Goal: Task Accomplishment & Management: Manage account settings

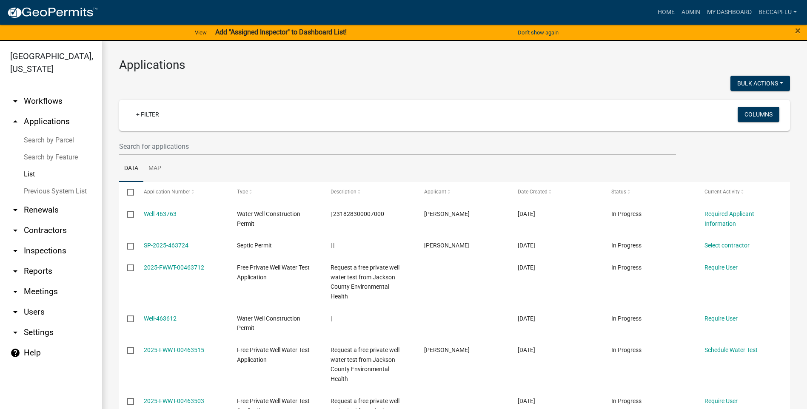
select select "3: 100"
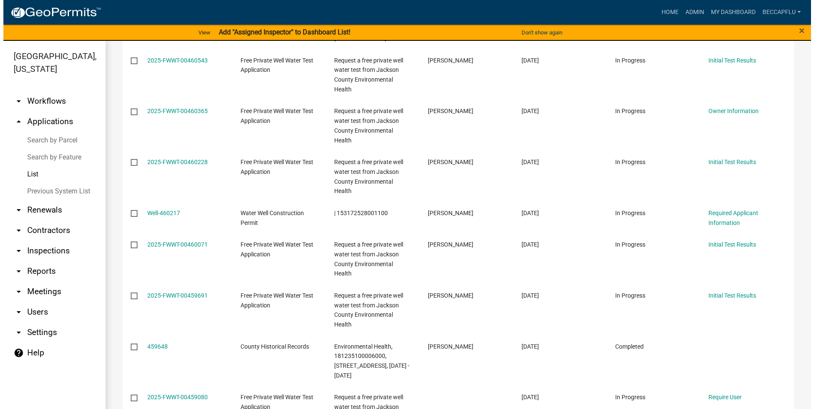
scroll to position [1022, 0]
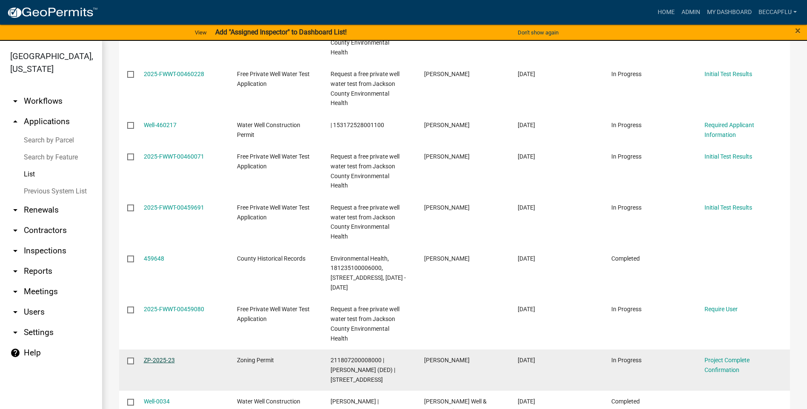
click at [154, 357] on link "ZP-2025-23" at bounding box center [159, 360] width 31 height 7
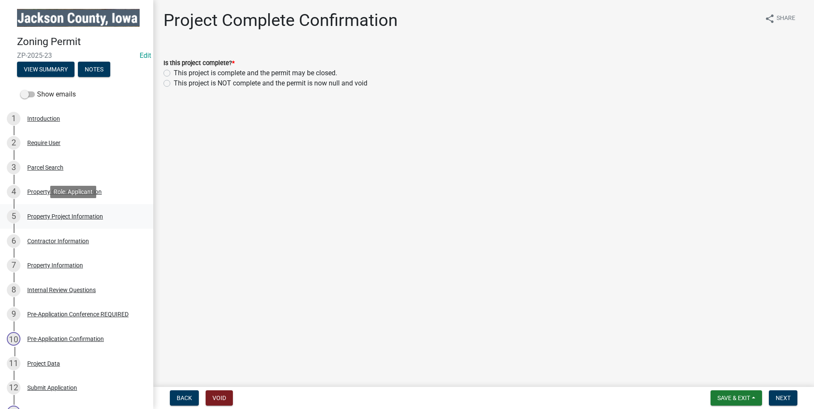
click at [75, 216] on div "Property Project Information" at bounding box center [65, 217] width 76 height 6
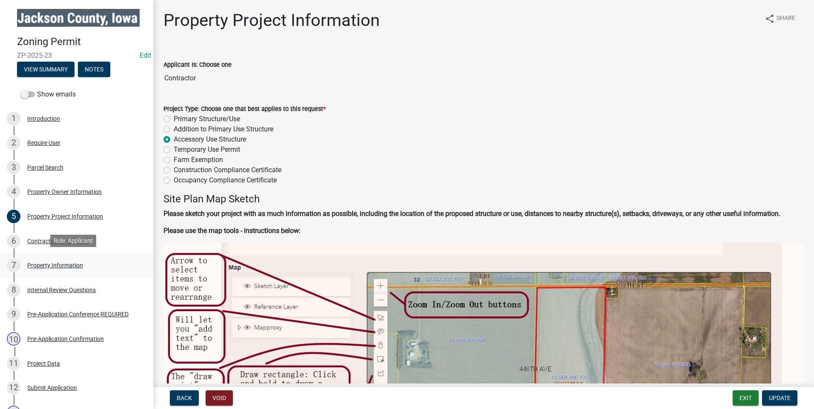
click at [69, 263] on div "Property Information" at bounding box center [55, 266] width 56 height 6
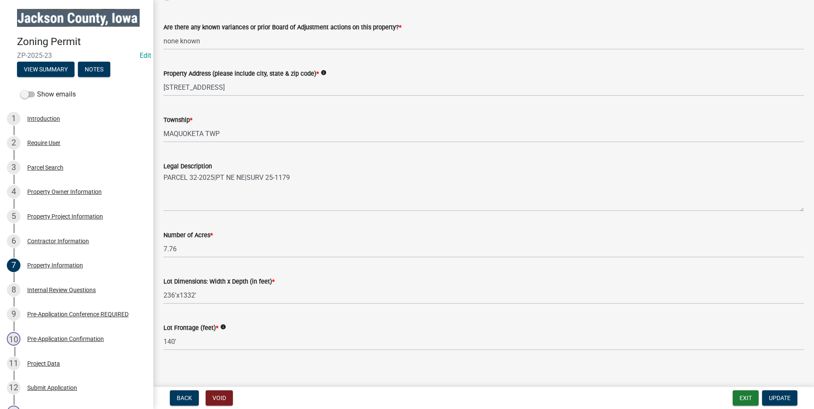
scroll to position [139, 0]
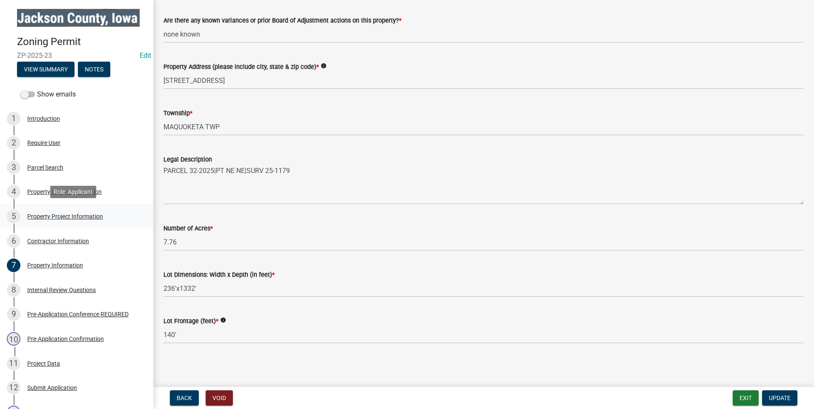
click at [74, 212] on div "5 Property Project Information" at bounding box center [73, 217] width 133 height 14
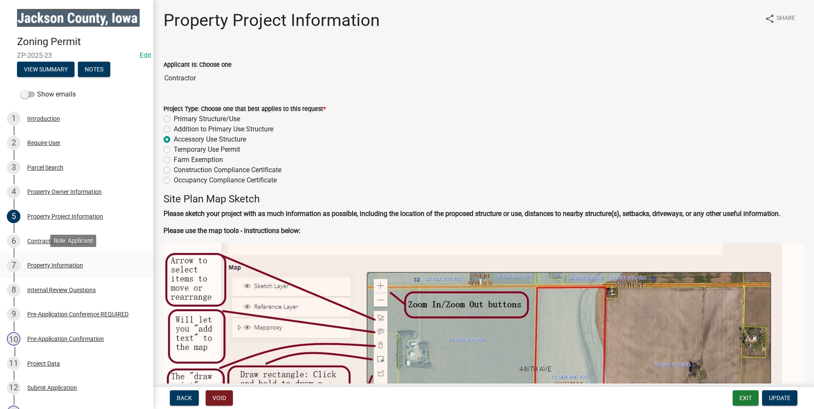
click at [46, 260] on div "7 Property Information" at bounding box center [73, 266] width 133 height 14
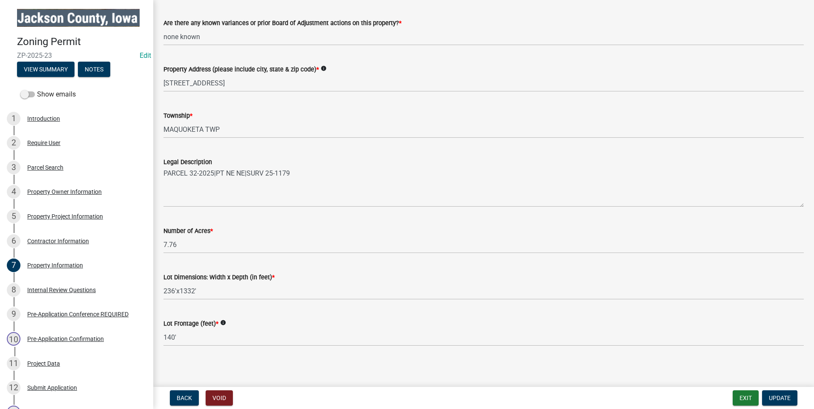
scroll to position [139, 0]
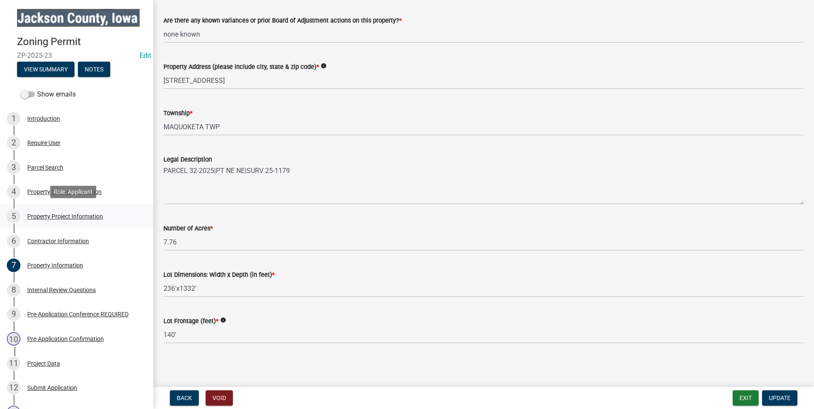
click at [36, 211] on div "5 Property Project Information" at bounding box center [73, 217] width 133 height 14
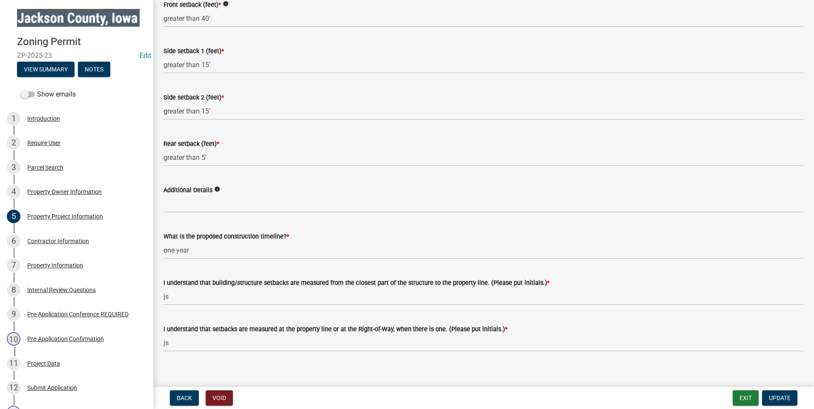
scroll to position [1269, 0]
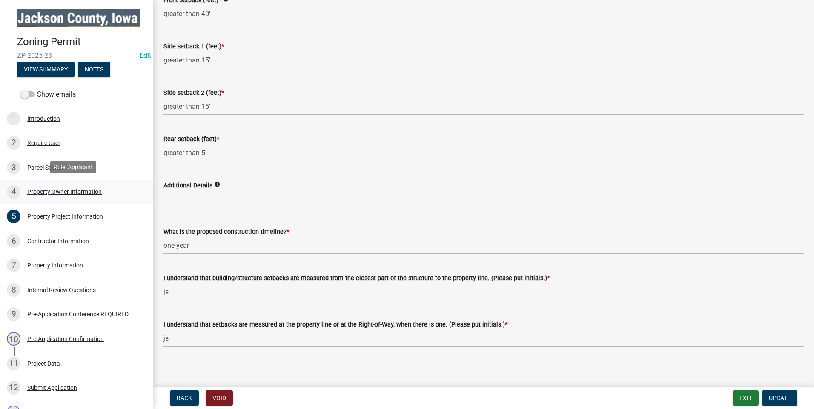
click at [49, 189] on div "Property Owner Information" at bounding box center [64, 192] width 74 height 6
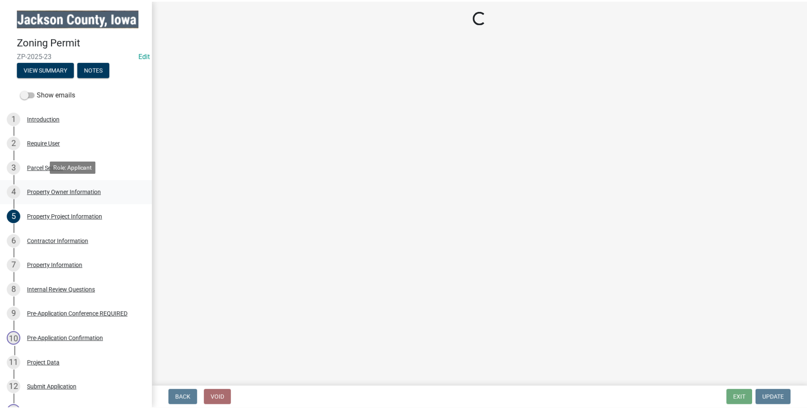
scroll to position [0, 0]
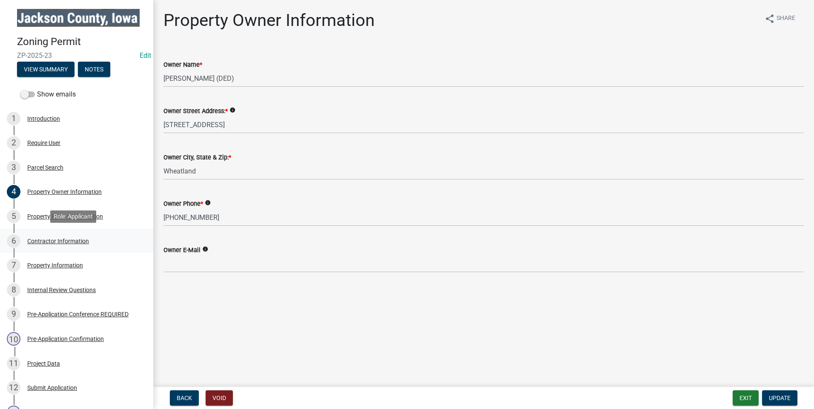
click at [47, 240] on div "Contractor Information" at bounding box center [58, 241] width 62 height 6
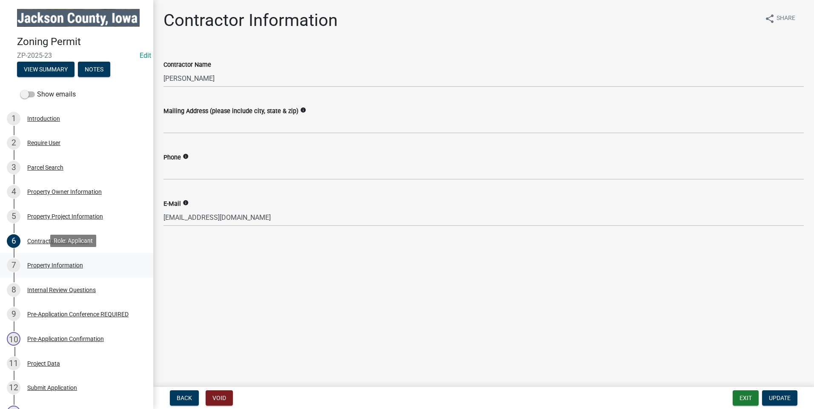
click at [41, 264] on div "Property Information" at bounding box center [55, 266] width 56 height 6
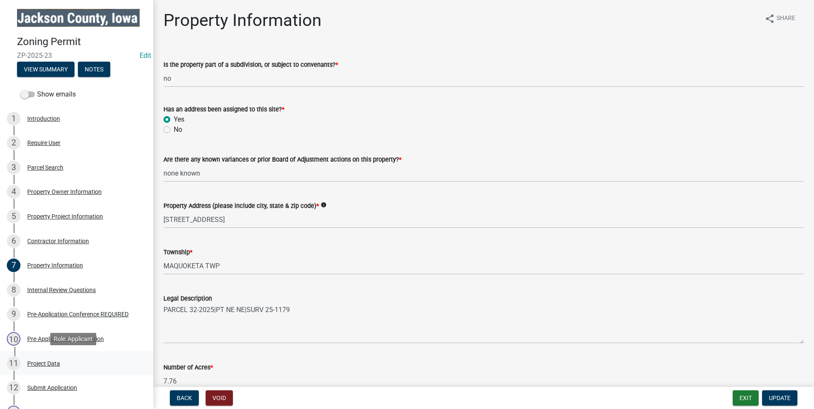
click at [46, 361] on div "Project Data" at bounding box center [43, 364] width 33 height 6
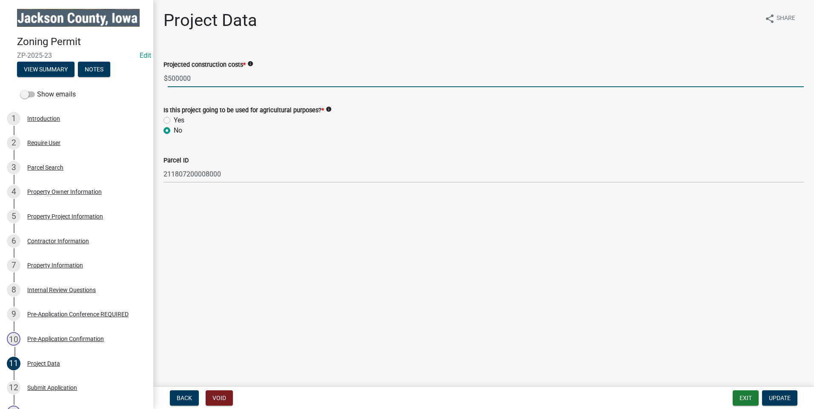
click at [187, 78] on input "500000" at bounding box center [486, 78] width 636 height 17
click at [195, 79] on input "500000" at bounding box center [486, 78] width 636 height 17
type input "50000"
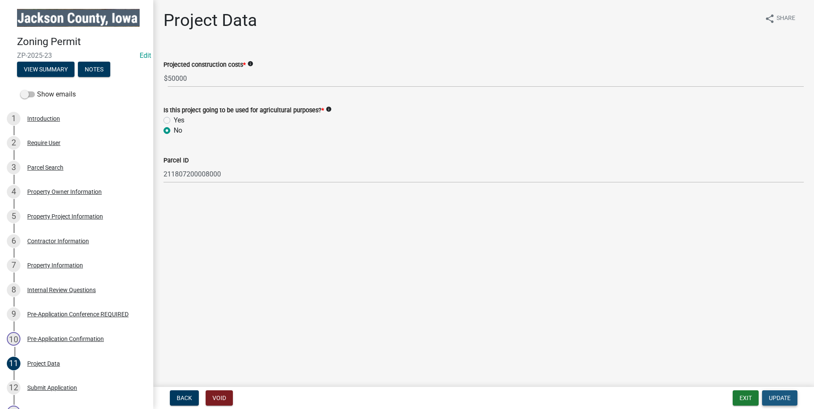
click at [784, 396] on span "Update" at bounding box center [780, 398] width 22 height 7
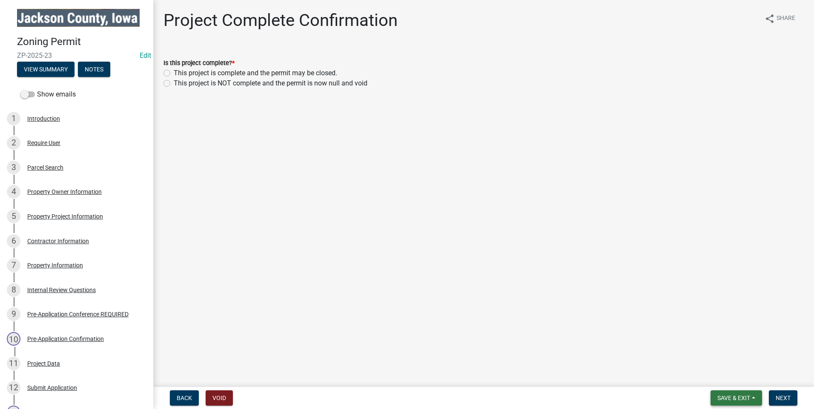
click at [745, 399] on span "Save & Exit" at bounding box center [733, 398] width 33 height 7
click at [739, 378] on button "Save & Exit" at bounding box center [728, 376] width 68 height 20
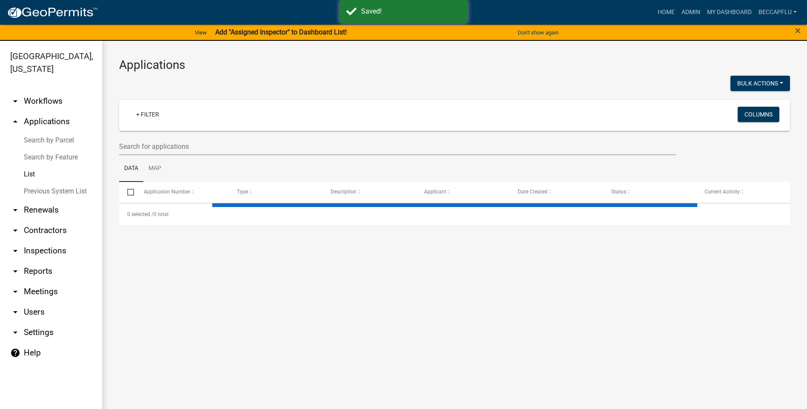
select select "3: 100"
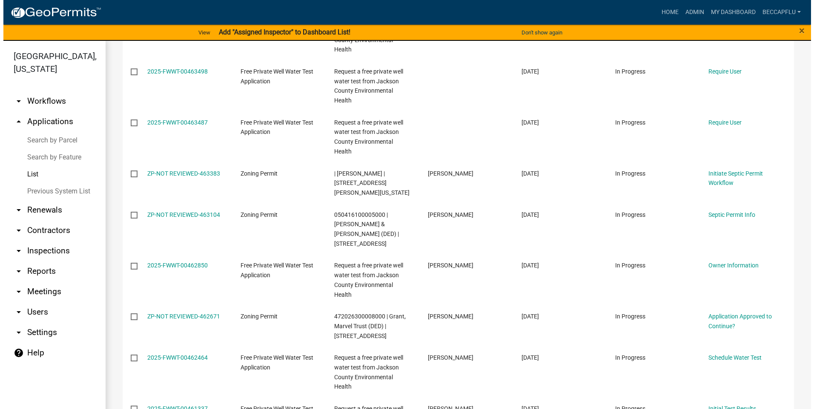
scroll to position [404, 0]
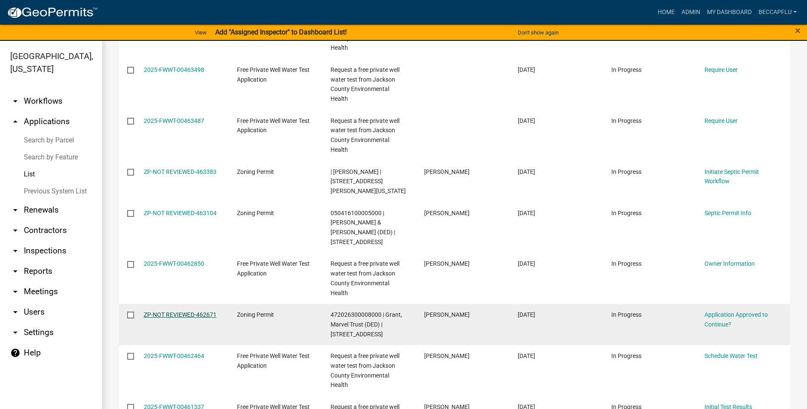
click at [195, 312] on link "ZP-NOT REVIEWED-462671" at bounding box center [180, 315] width 73 height 7
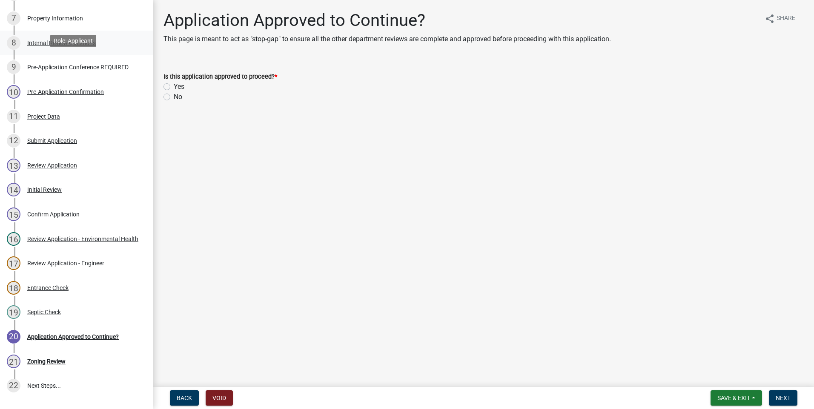
scroll to position [255, 0]
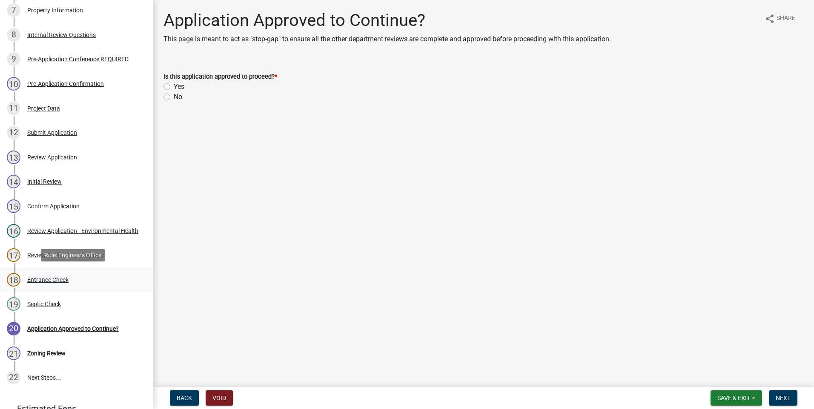
click at [43, 277] on div "Entrance Check" at bounding box center [47, 280] width 41 height 6
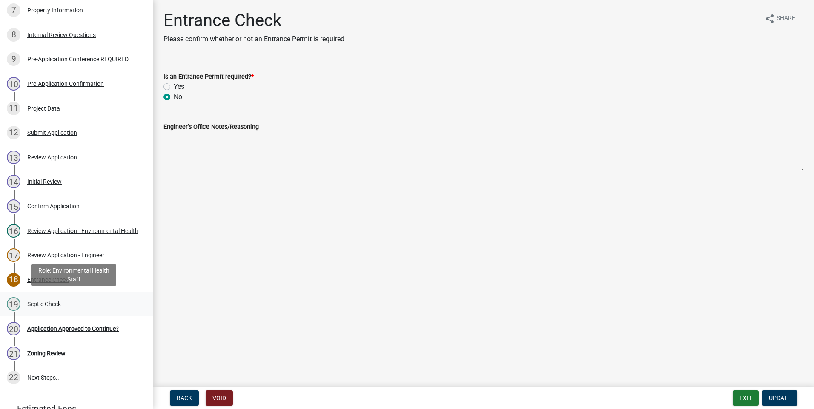
click at [40, 303] on div "Septic Check" at bounding box center [44, 304] width 34 height 6
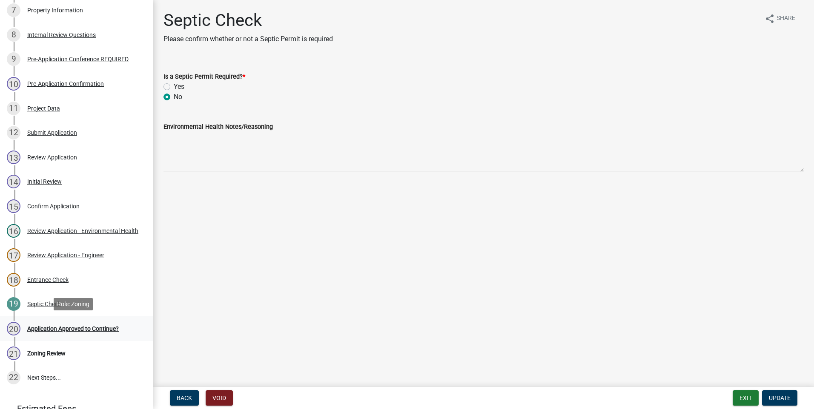
click at [85, 328] on div "Application Approved to Continue?" at bounding box center [73, 329] width 92 height 6
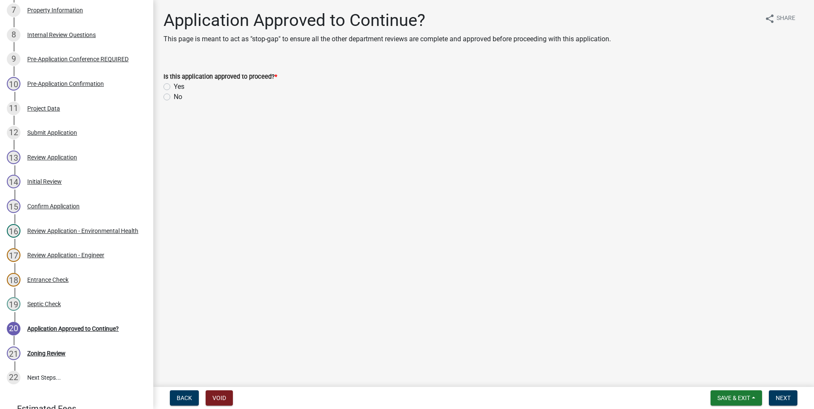
click at [174, 87] on label "Yes" at bounding box center [179, 87] width 11 height 10
click at [174, 87] on input "Yes" at bounding box center [177, 85] width 6 height 6
radio input "true"
click at [781, 397] on span "Next" at bounding box center [783, 398] width 15 height 7
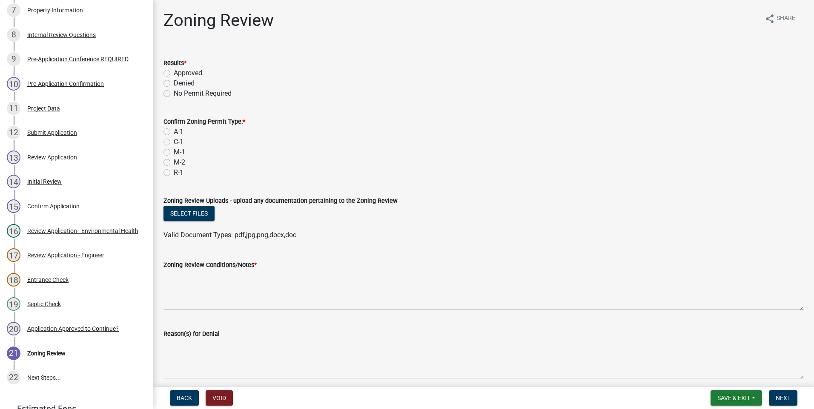
click at [174, 72] on label "Approved" at bounding box center [188, 73] width 29 height 10
click at [174, 72] on input "Approved" at bounding box center [177, 71] width 6 height 6
radio input "true"
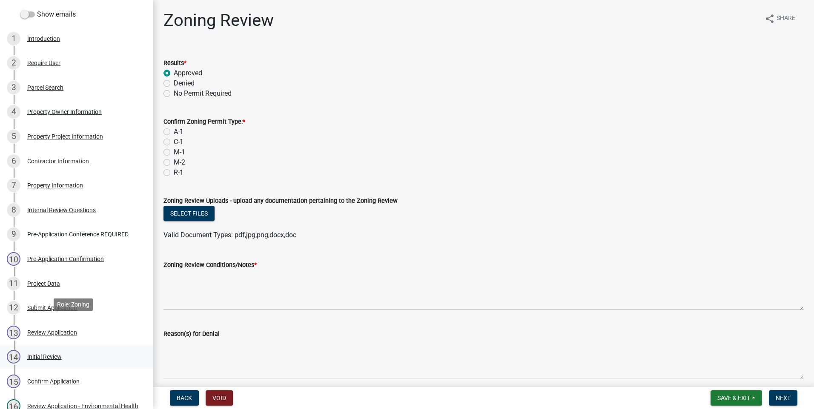
scroll to position [74, 0]
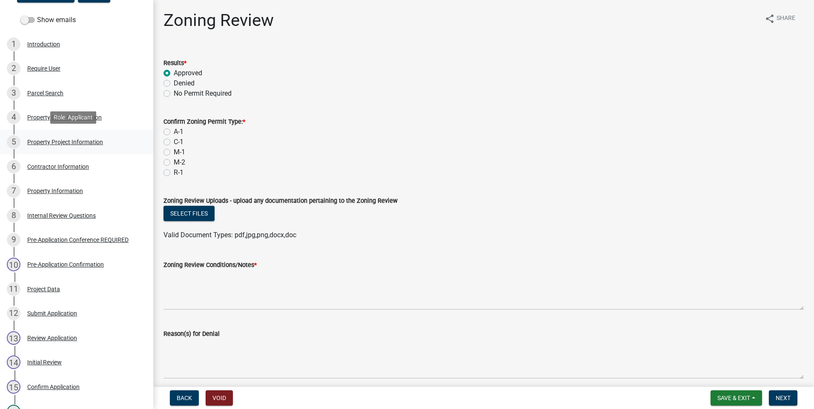
click at [82, 143] on div "Property Project Information" at bounding box center [65, 142] width 76 height 6
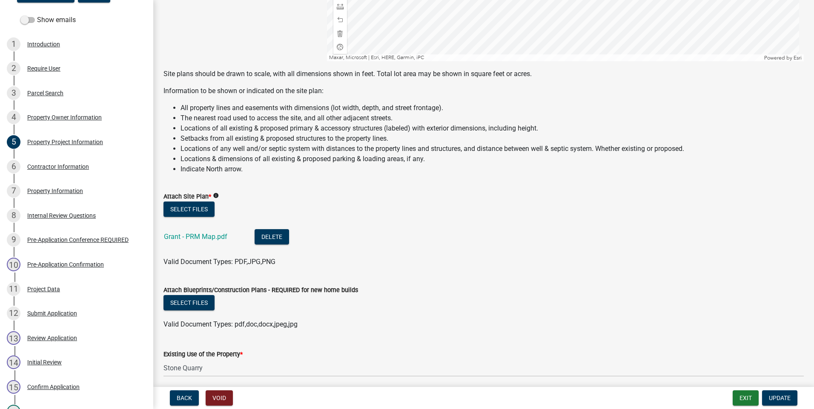
scroll to position [777, 0]
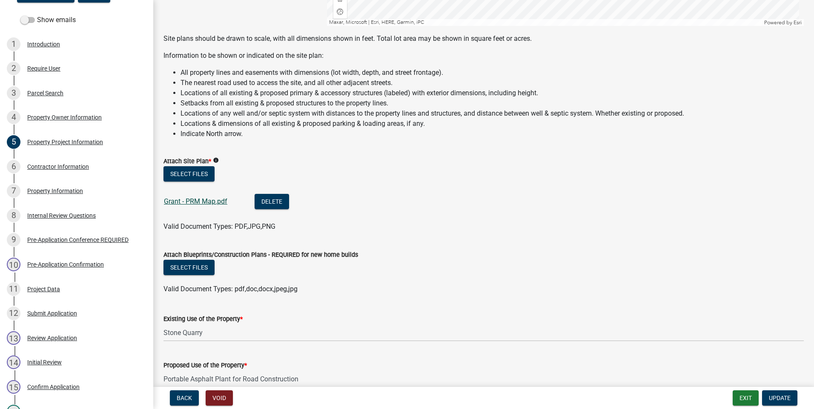
click at [221, 197] on link "Grant - PRM Map.pdf" at bounding box center [195, 201] width 63 height 8
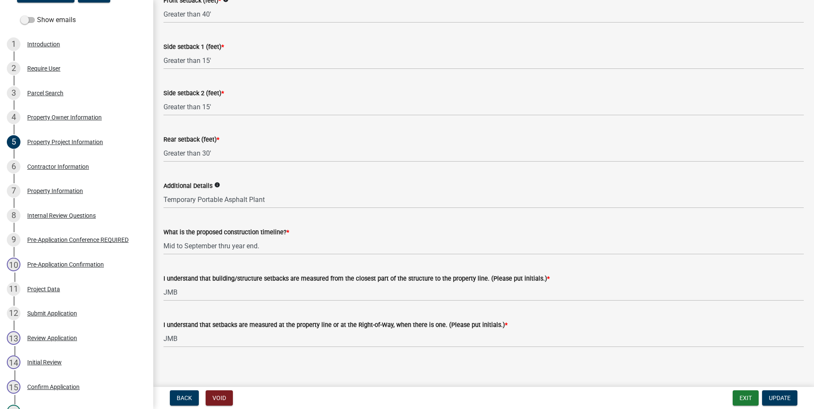
scroll to position [1282, 0]
click at [54, 164] on div "Contractor Information" at bounding box center [58, 167] width 62 height 6
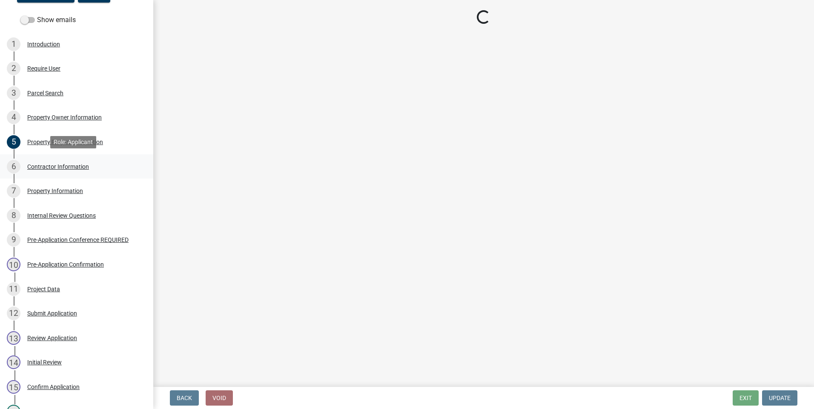
scroll to position [0, 0]
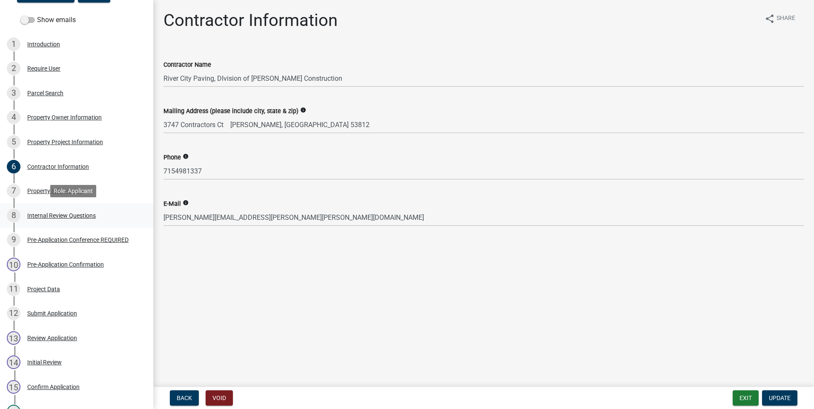
click at [56, 210] on div "8 Internal Review Questions" at bounding box center [73, 216] width 133 height 14
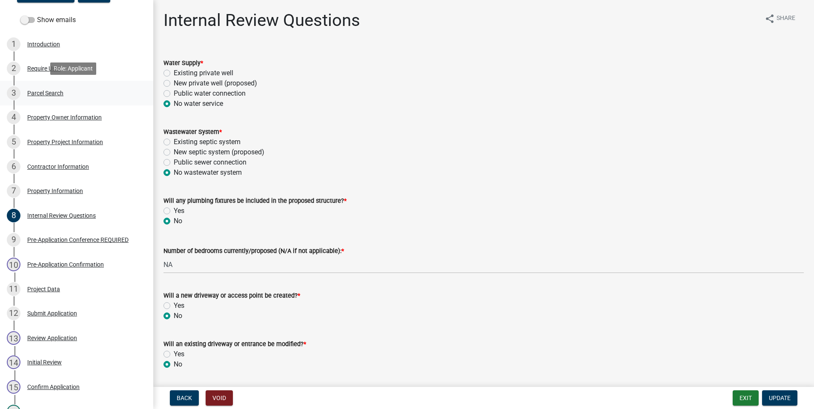
click at [51, 92] on div "Parcel Search" at bounding box center [45, 93] width 36 height 6
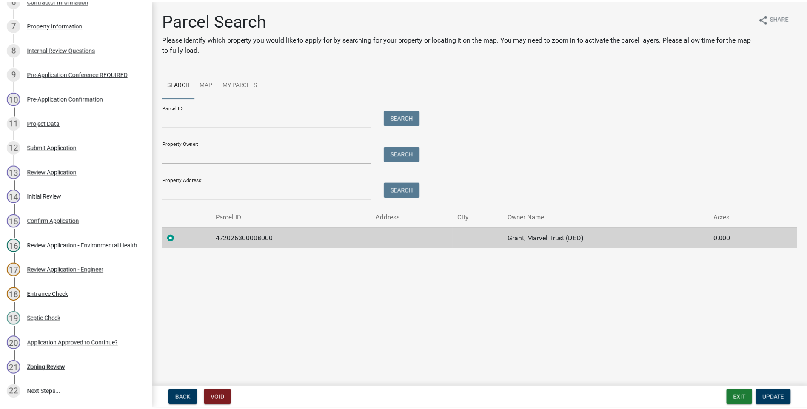
scroll to position [266, 0]
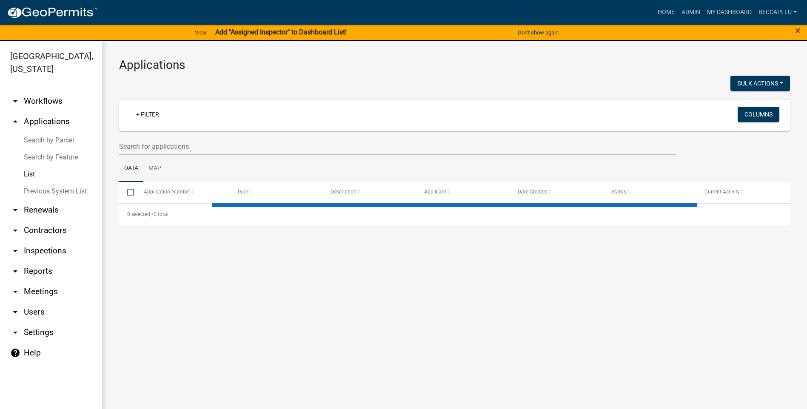
select select "3: 100"
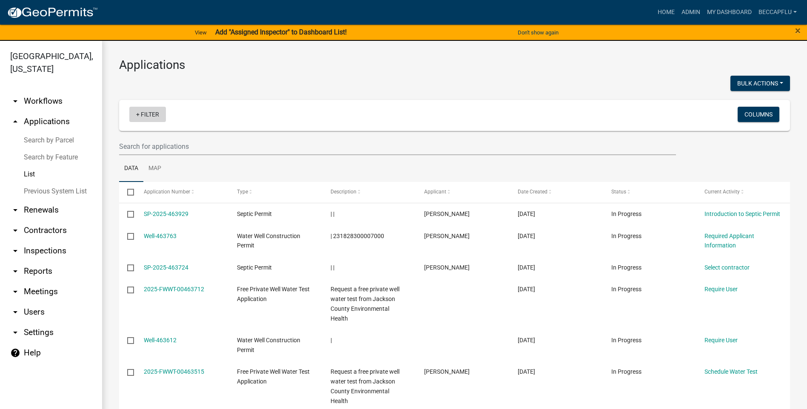
click at [140, 110] on link "+ Filter" at bounding box center [147, 114] width 37 height 15
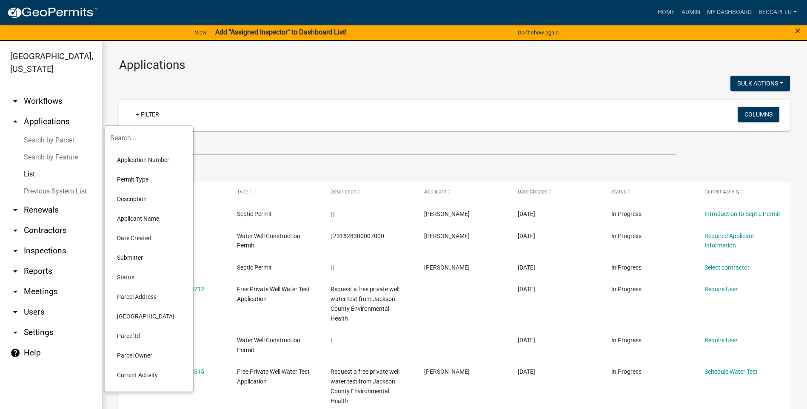
click at [142, 180] on li "Permit Type" at bounding box center [149, 180] width 78 height 20
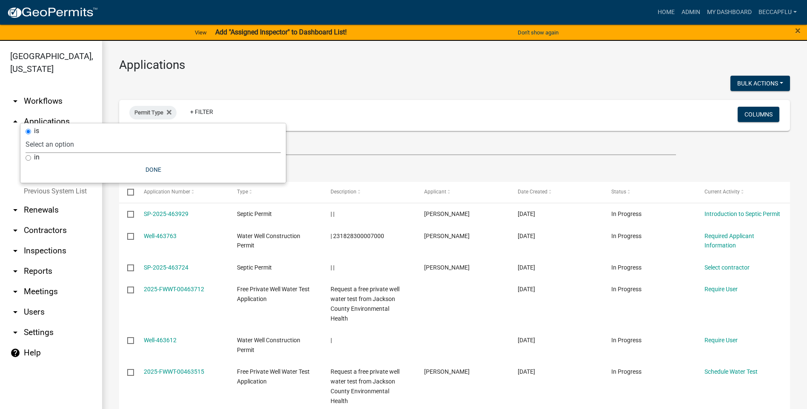
click at [55, 144] on select "Select an option BP Zoning Permit County Historical Records DRAFT - Board of Ad…" at bounding box center [153, 144] width 255 height 17
select select "94af8675-8182-4df1-896b-73d3f368e8d1"
click at [46, 136] on select "Select an option BP Zoning Permit County Historical Records DRAFT - Board of Ad…" at bounding box center [153, 144] width 255 height 17
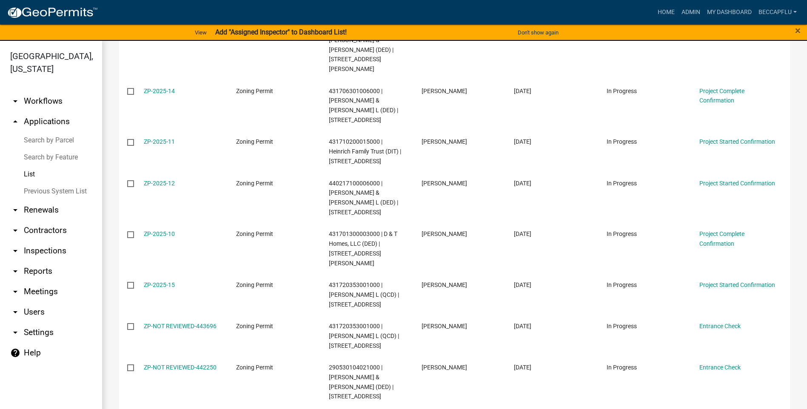
scroll to position [851, 0]
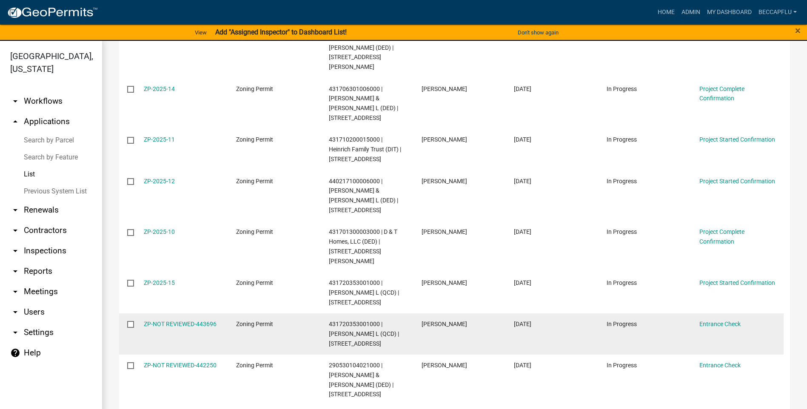
click at [129, 321] on input "checkbox" at bounding box center [130, 324] width 6 height 6
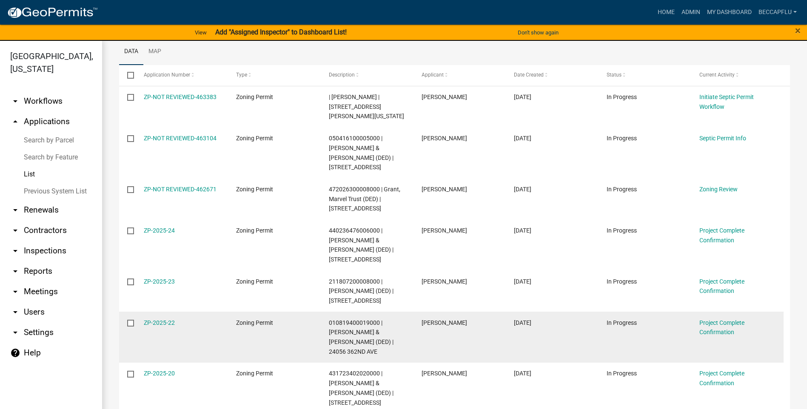
scroll to position [0, 0]
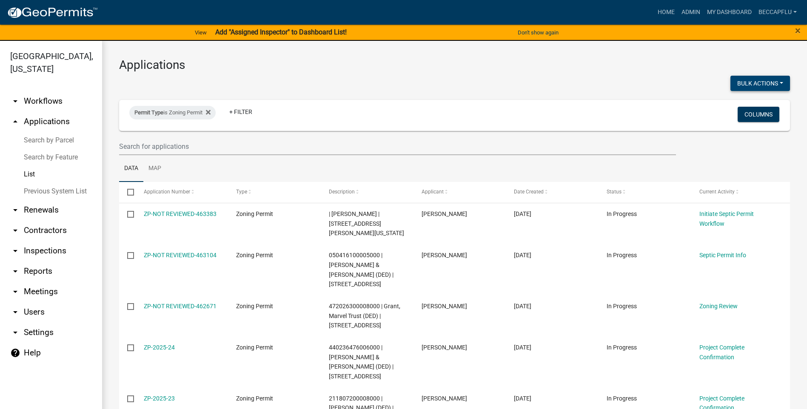
click at [761, 83] on button "Bulk Actions" at bounding box center [761, 83] width 60 height 15
click at [732, 103] on button "Void" at bounding box center [756, 105] width 68 height 20
checkbox input "false"
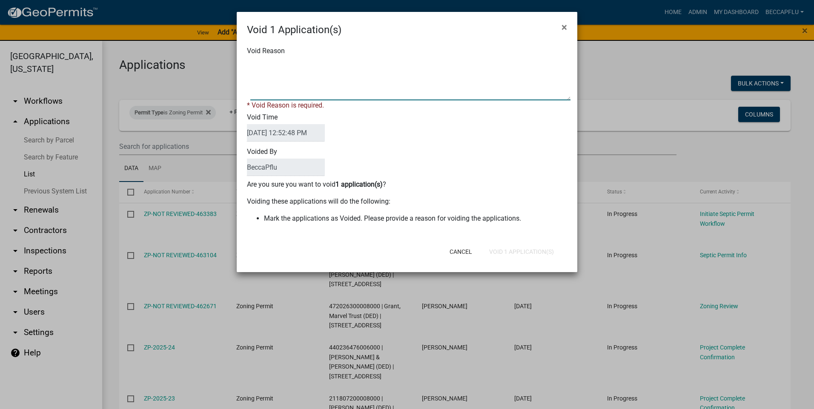
click at [266, 61] on textarea "Void Reason" at bounding box center [410, 79] width 320 height 43
drag, startPoint x: 491, startPoint y: 64, endPoint x: 251, endPoint y: 60, distance: 240.1
click at [251, 60] on textarea "Void Reason" at bounding box center [410, 79] width 320 height 43
type textarea "had to re-do application due to break in builder - this app has original signat…"
click at [524, 253] on form "Void 1 Application(s) × Void Reason * Void Reason is required. Void Time [DATE]…" at bounding box center [407, 138] width 341 height 253
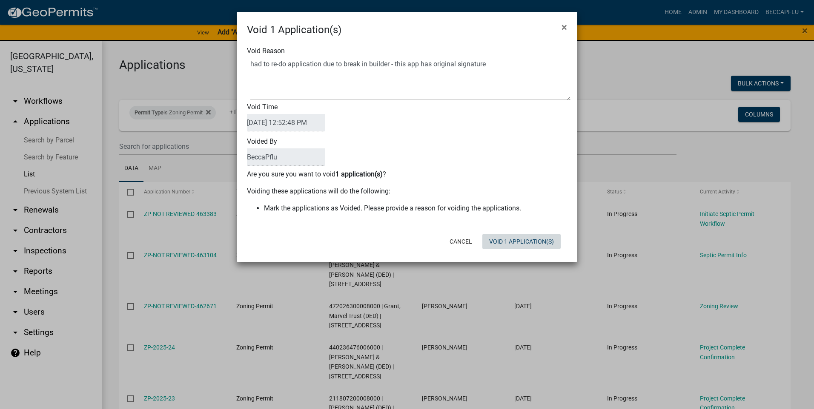
click at [534, 241] on button "Void 1 Application(s)" at bounding box center [521, 241] width 78 height 15
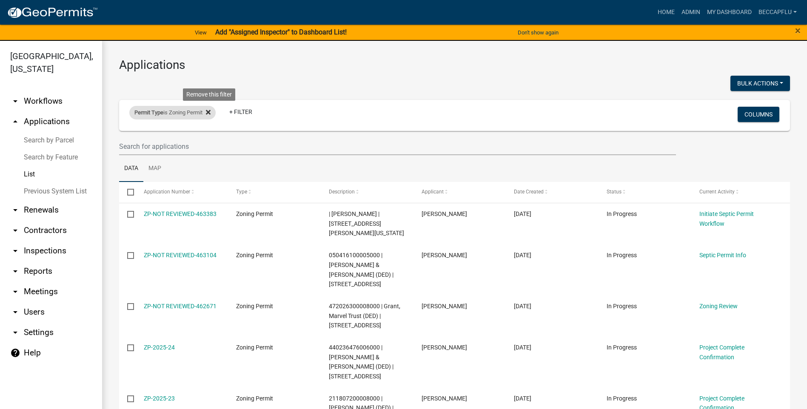
click at [210, 110] on icon at bounding box center [208, 112] width 5 height 7
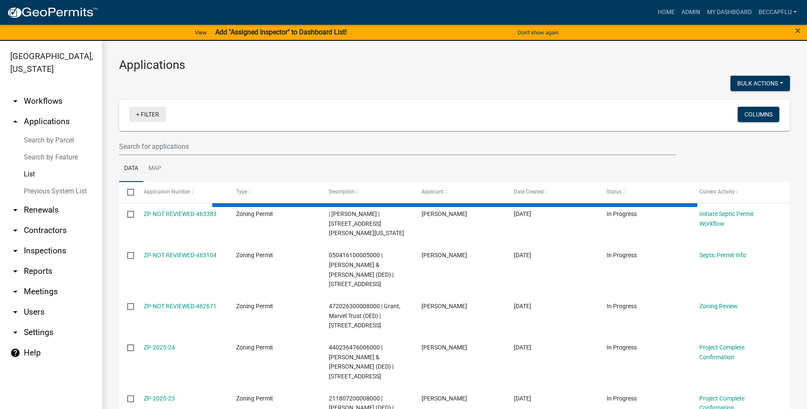
click at [152, 111] on link "+ Filter" at bounding box center [147, 114] width 37 height 15
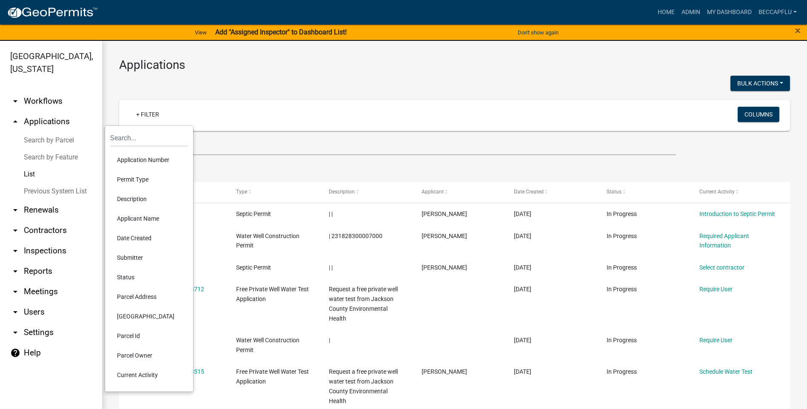
click at [365, 68] on h3 "Applications" at bounding box center [454, 65] width 671 height 14
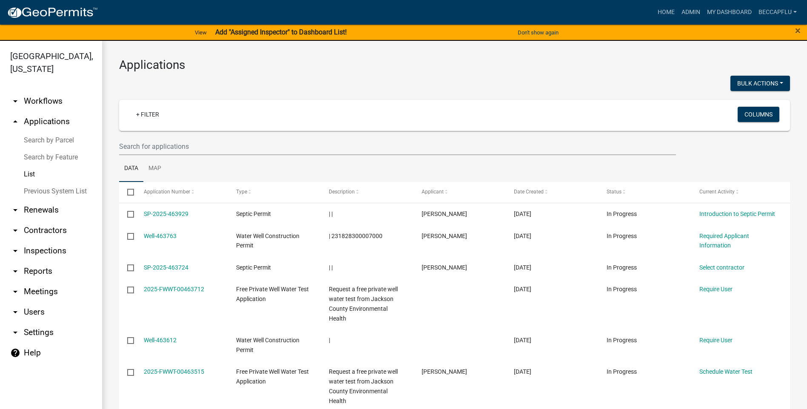
click at [26, 166] on link "List" at bounding box center [51, 174] width 102 height 17
click at [33, 166] on link "List" at bounding box center [51, 174] width 102 height 17
click at [37, 200] on link "arrow_drop_down Renewals" at bounding box center [51, 210] width 102 height 20
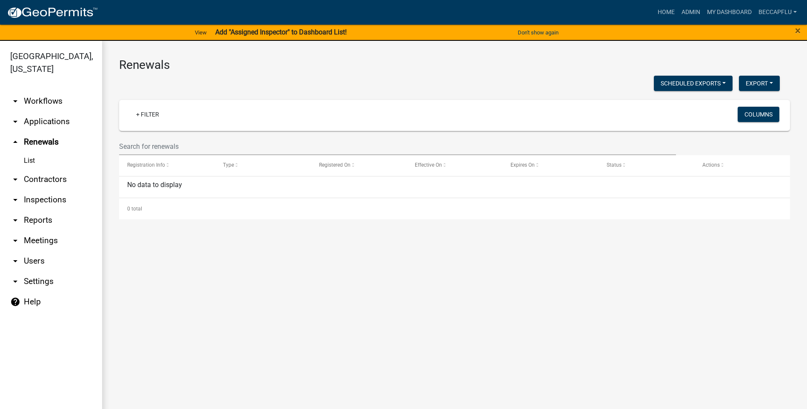
click at [58, 169] on link "arrow_drop_down Contractors" at bounding box center [51, 179] width 102 height 20
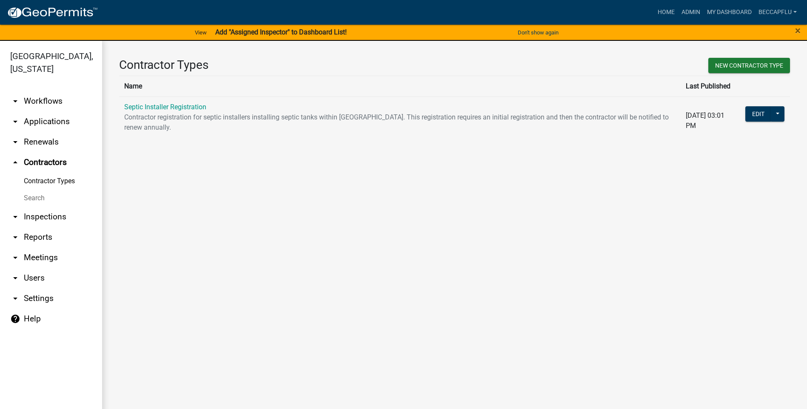
click at [53, 207] on link "arrow_drop_down Inspections" at bounding box center [51, 217] width 102 height 20
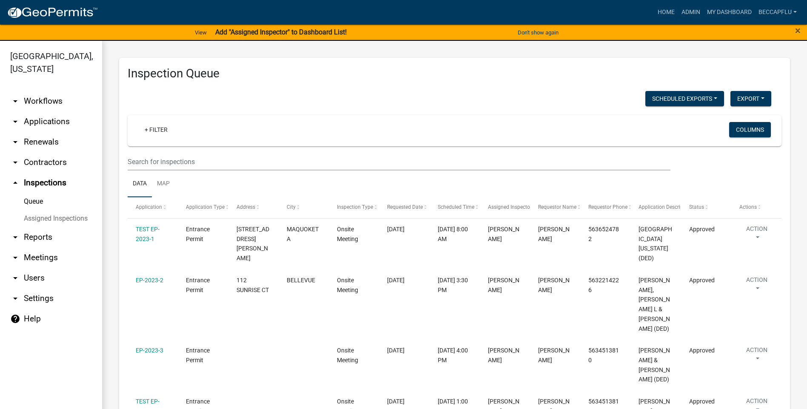
click at [41, 227] on link "arrow_drop_down Reports" at bounding box center [51, 237] width 102 height 20
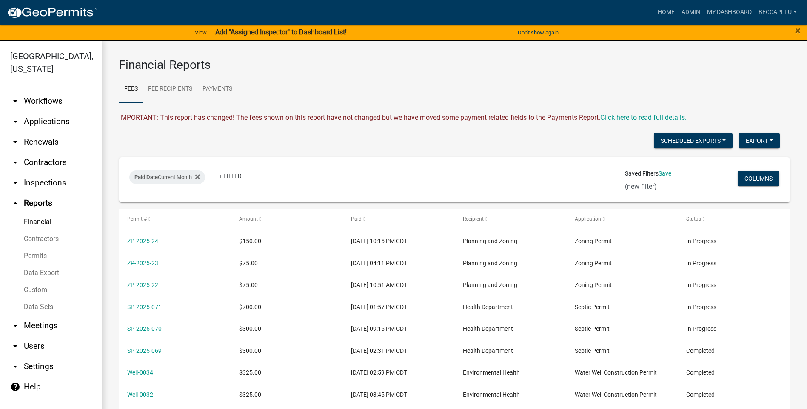
click at [38, 248] on link "Permits" at bounding box center [51, 256] width 102 height 17
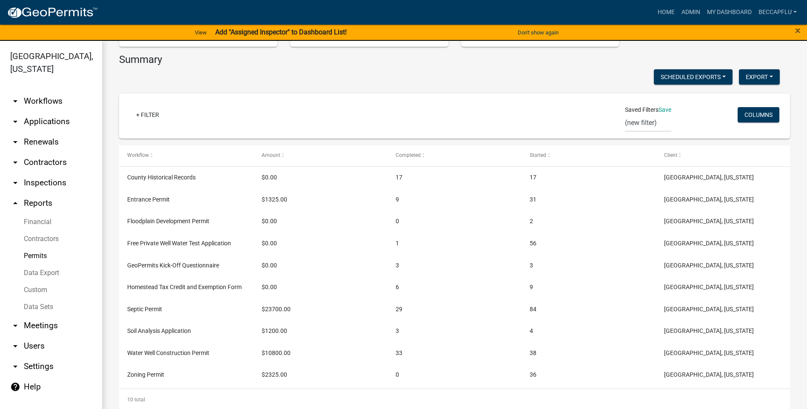
scroll to position [138, 0]
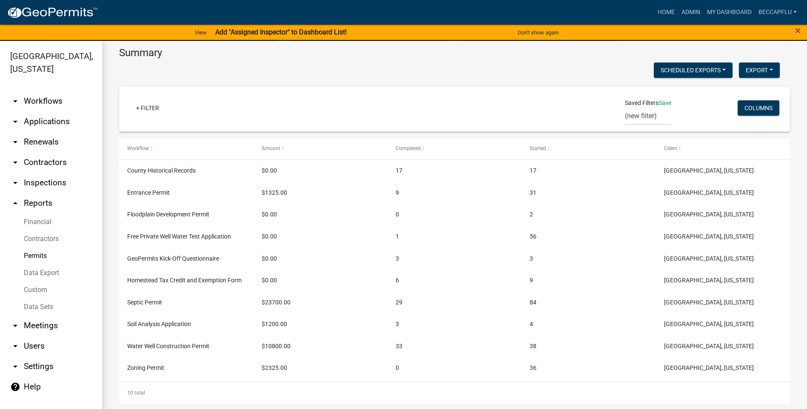
click at [41, 316] on link "arrow_drop_down Meetings" at bounding box center [51, 326] width 102 height 20
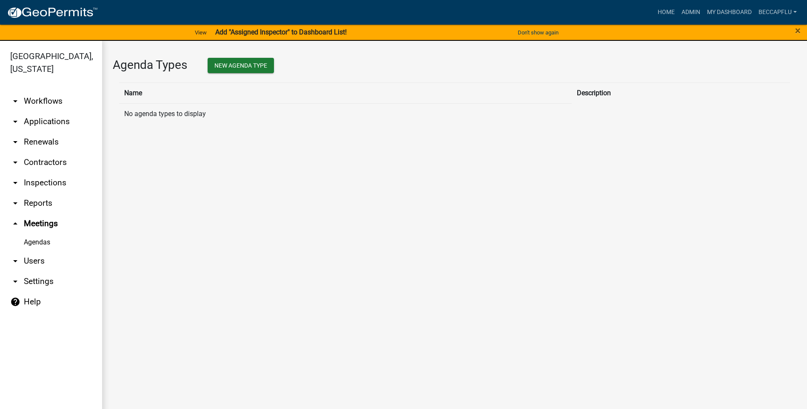
click at [31, 252] on link "arrow_drop_down Users" at bounding box center [51, 261] width 102 height 20
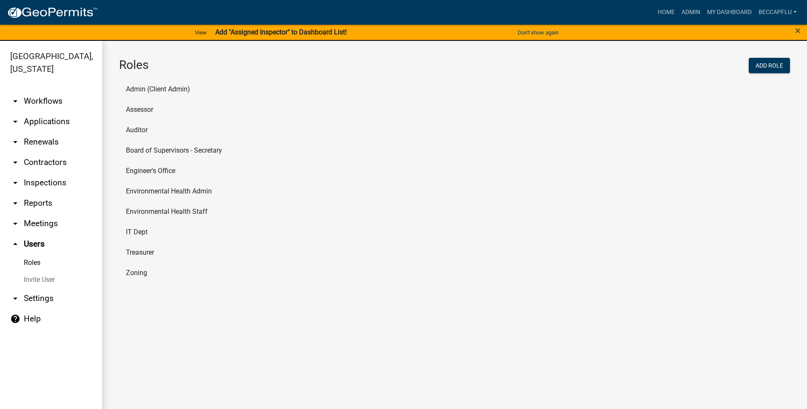
click at [39, 289] on link "arrow_drop_down Settings" at bounding box center [51, 299] width 102 height 20
select select "IA"
select select "Central Standard Time"
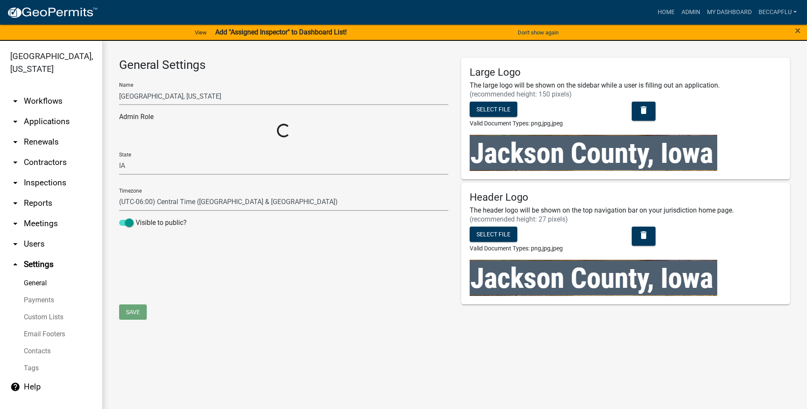
select select "4e6239ca-378a-4524-a1df-e9807819813a"
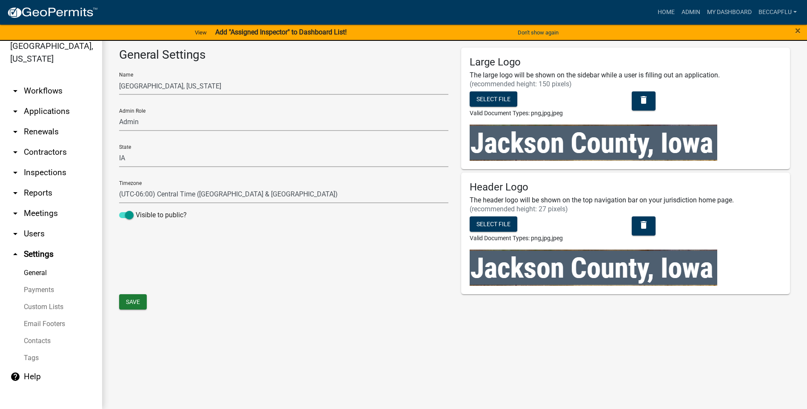
click at [32, 224] on link "arrow_drop_down Users" at bounding box center [51, 234] width 102 height 20
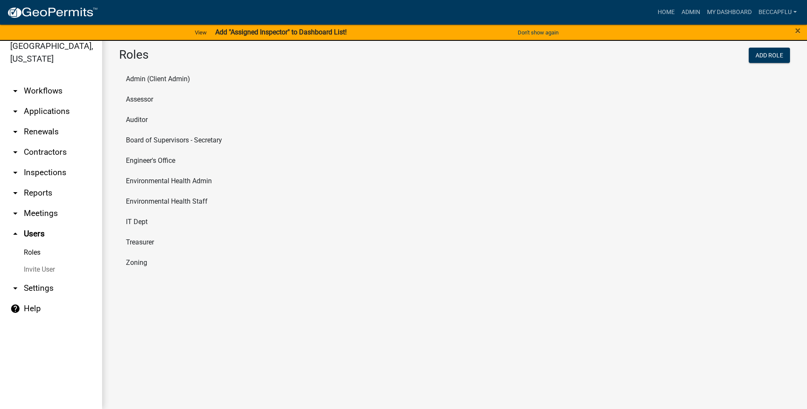
click at [140, 263] on li "Zoning" at bounding box center [454, 263] width 671 height 20
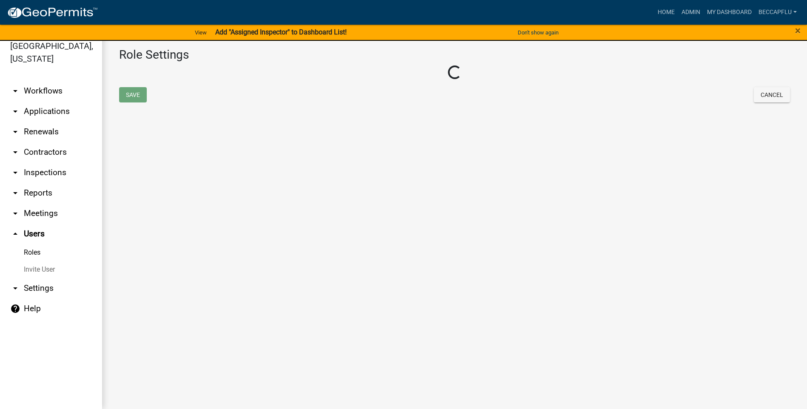
select select "5: purple"
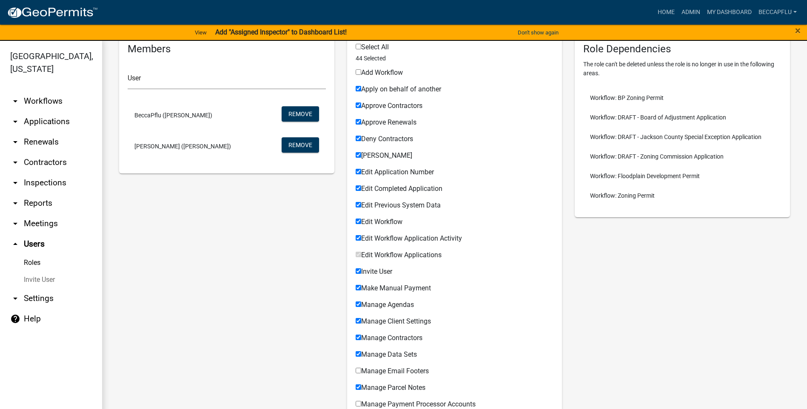
scroll to position [138, 0]
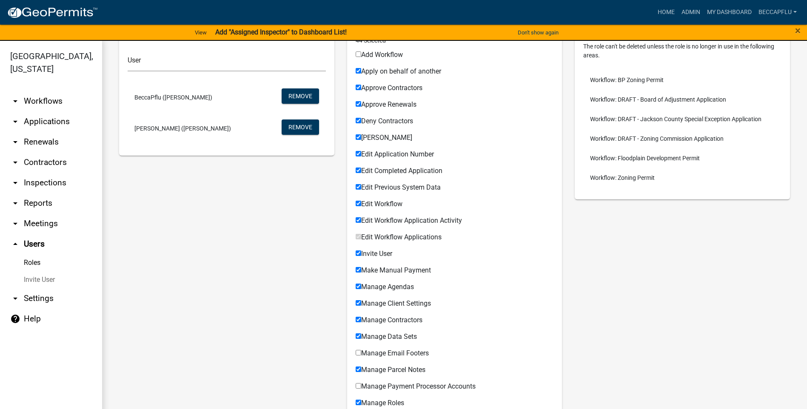
click at [160, 126] on span "[PERSON_NAME] ([PERSON_NAME])" at bounding box center [182, 129] width 97 height 6
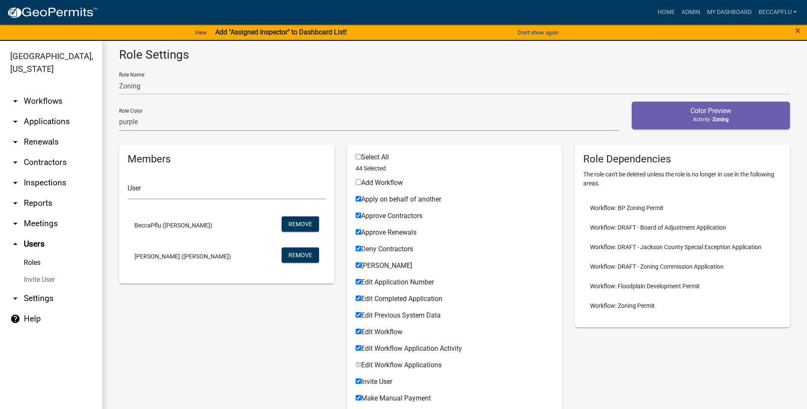
scroll to position [1, 0]
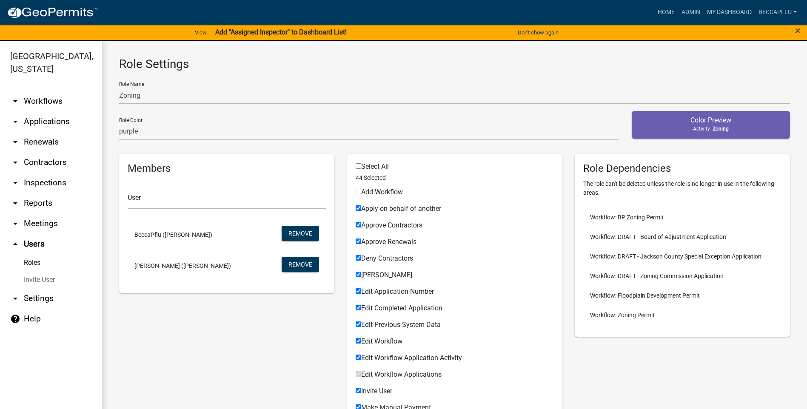
click at [31, 255] on link "Roles" at bounding box center [51, 263] width 102 height 17
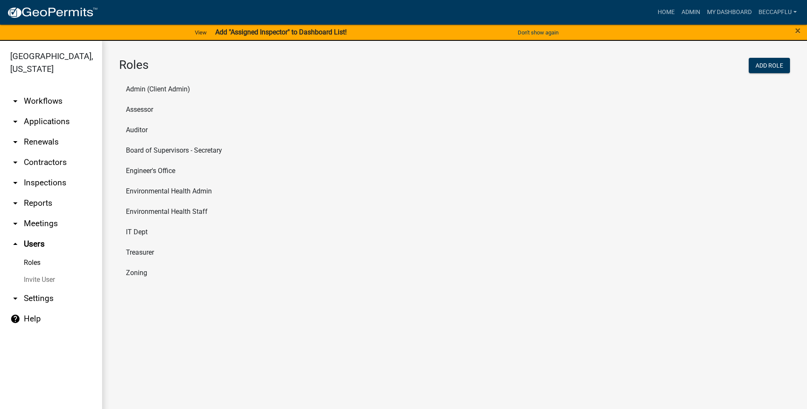
click at [140, 86] on li "Admin (Client Admin)" at bounding box center [454, 89] width 671 height 20
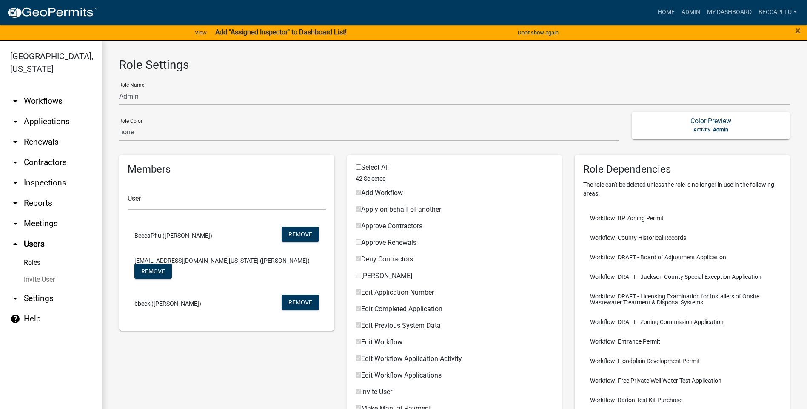
click at [32, 255] on link "Roles" at bounding box center [51, 263] width 102 height 17
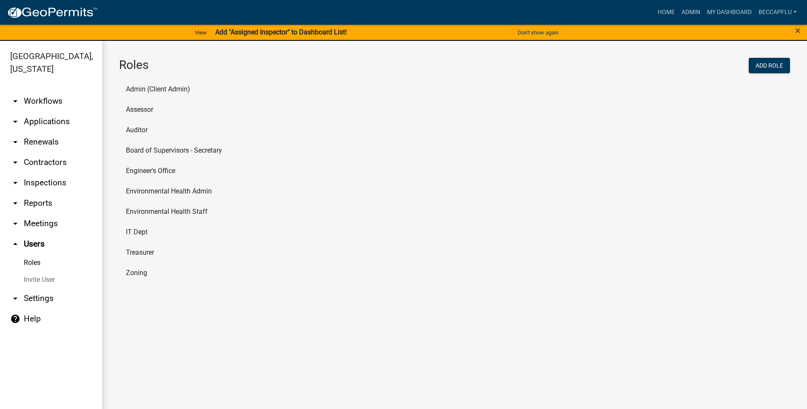
click at [139, 111] on li "Assessor" at bounding box center [454, 110] width 671 height 20
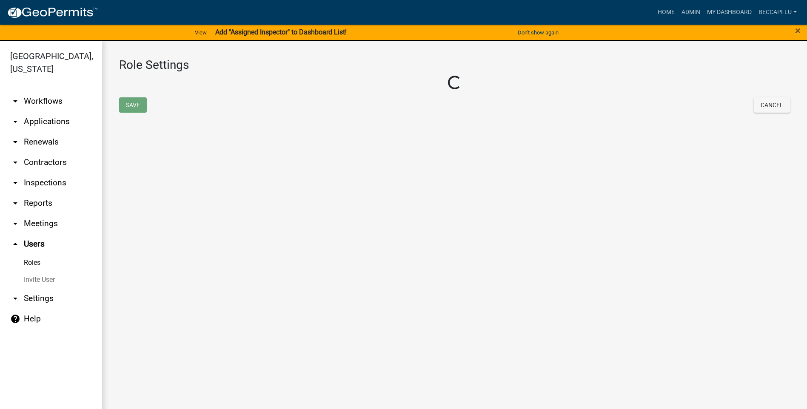
select select "7: light-green"
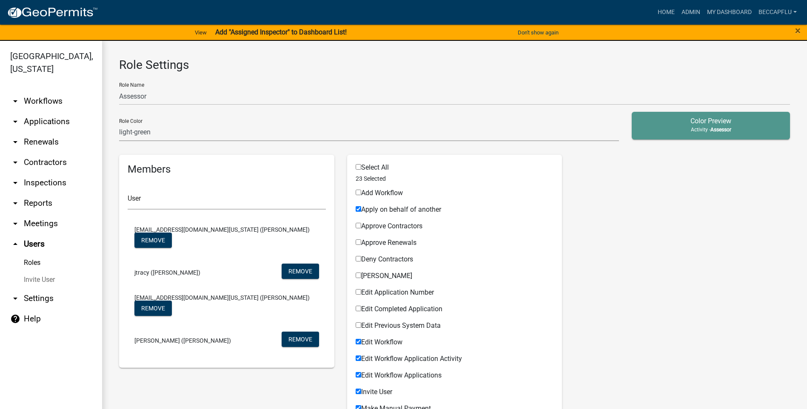
click at [32, 255] on link "Roles" at bounding box center [51, 263] width 102 height 17
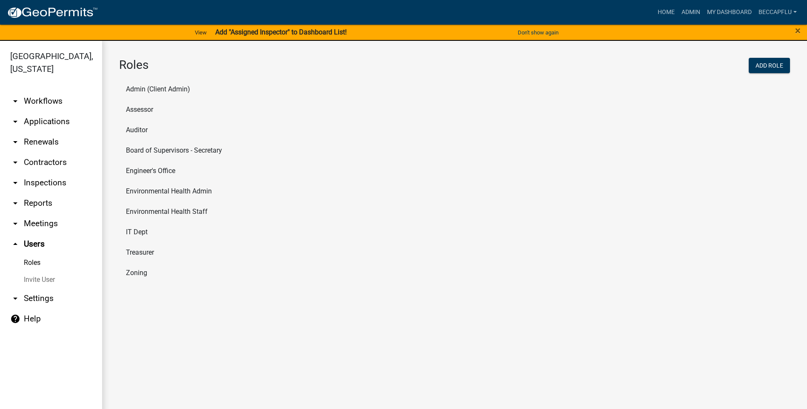
click at [137, 129] on li "Auditor" at bounding box center [454, 130] width 671 height 20
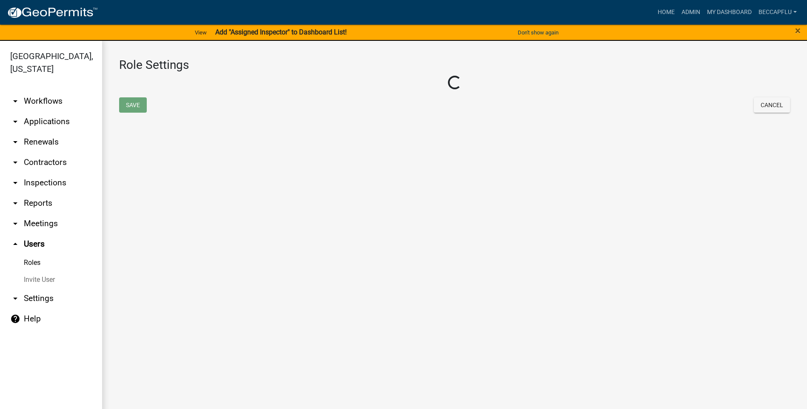
select select "4: red"
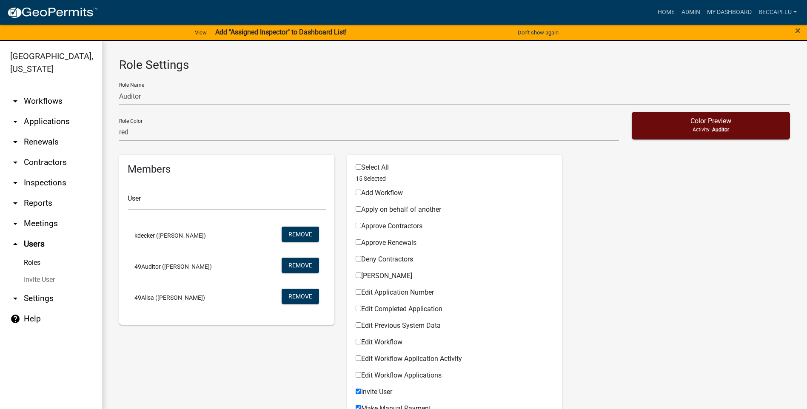
click at [34, 255] on link "Roles" at bounding box center [51, 263] width 102 height 17
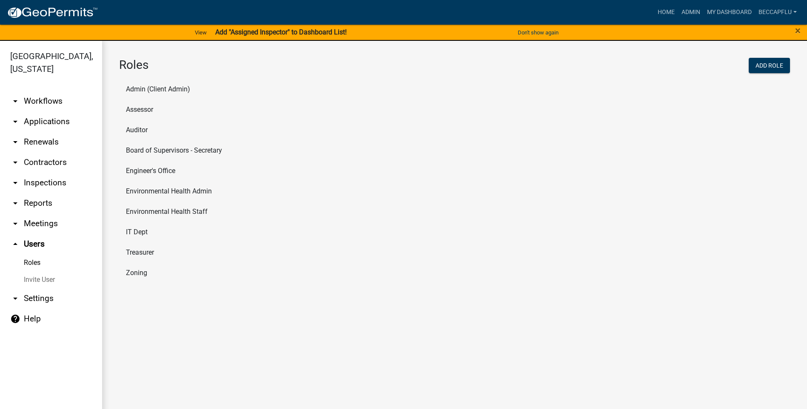
click at [138, 129] on li "Auditor" at bounding box center [454, 130] width 671 height 20
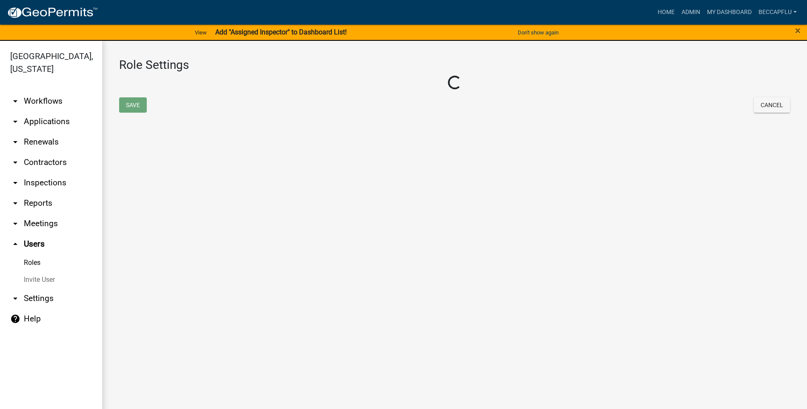
select select "4: red"
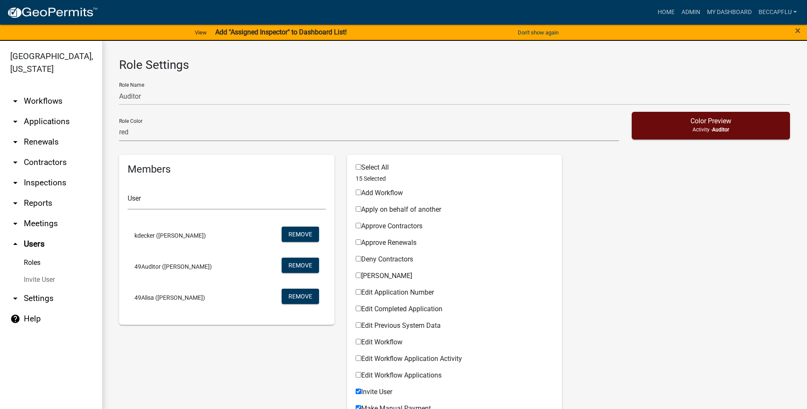
click at [31, 255] on link "Roles" at bounding box center [51, 263] width 102 height 17
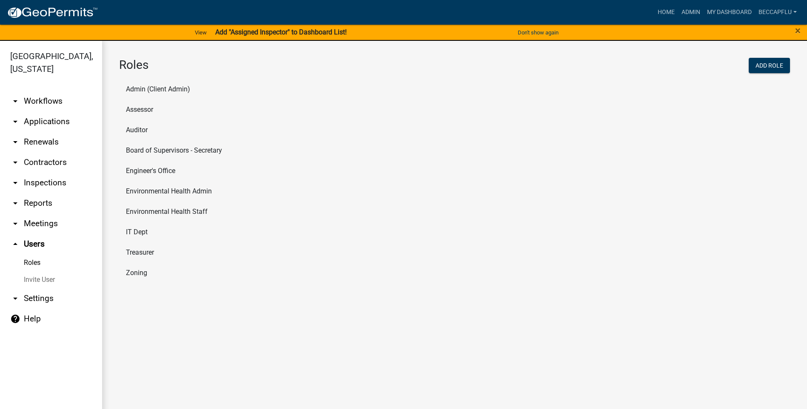
click at [150, 151] on li "Board of Supervisors - Secretary" at bounding box center [454, 150] width 671 height 20
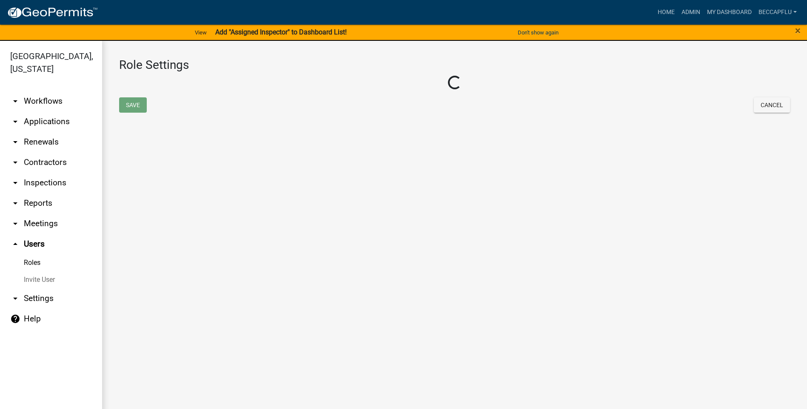
select select "6: light-blue"
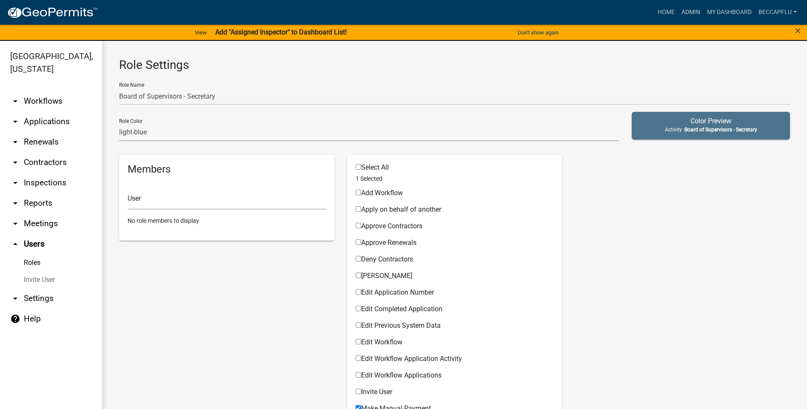
click at [31, 255] on link "Roles" at bounding box center [51, 263] width 102 height 17
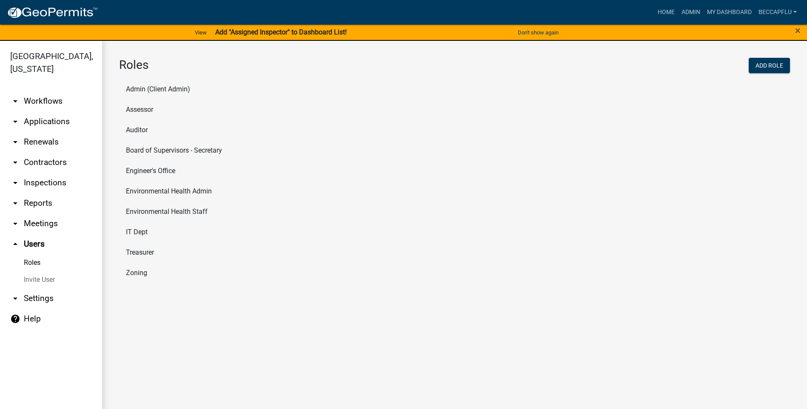
click at [162, 169] on li "Engineer's Office" at bounding box center [454, 171] width 671 height 20
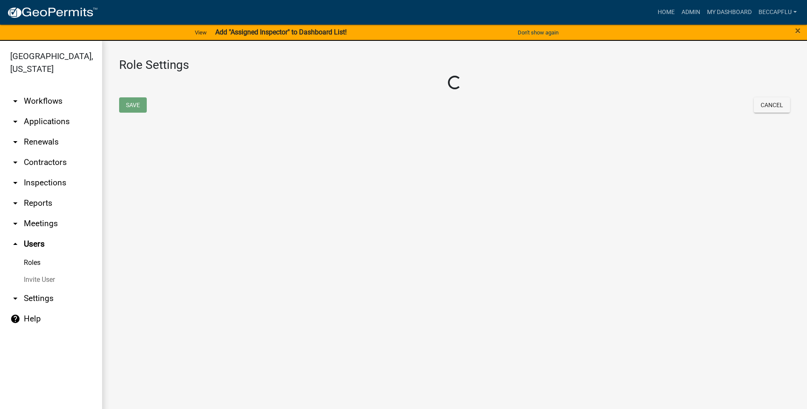
select select "3: orange"
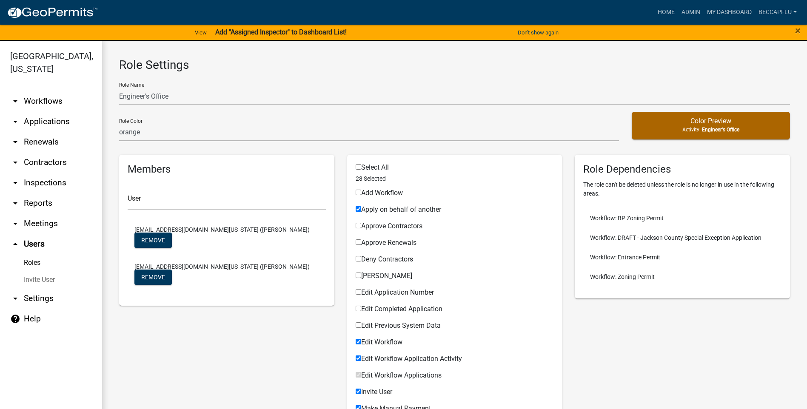
click at [34, 255] on link "Roles" at bounding box center [51, 263] width 102 height 17
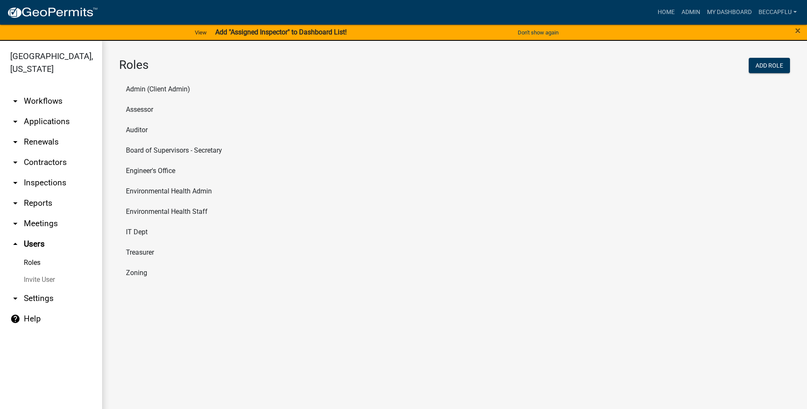
click at [170, 192] on li "Environmental Health Admin" at bounding box center [454, 191] width 671 height 20
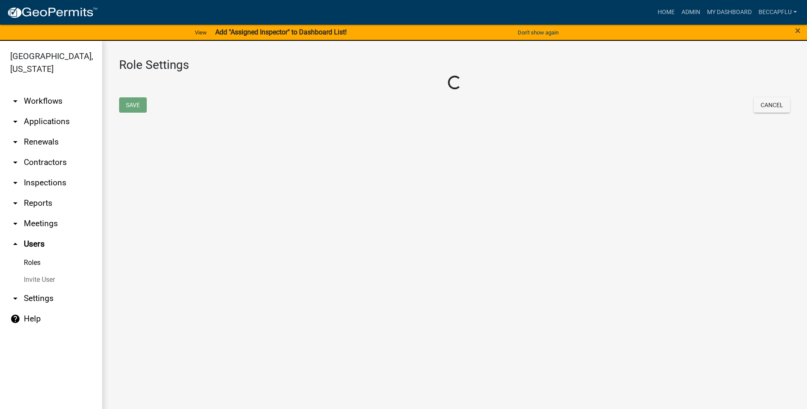
select select "1: green"
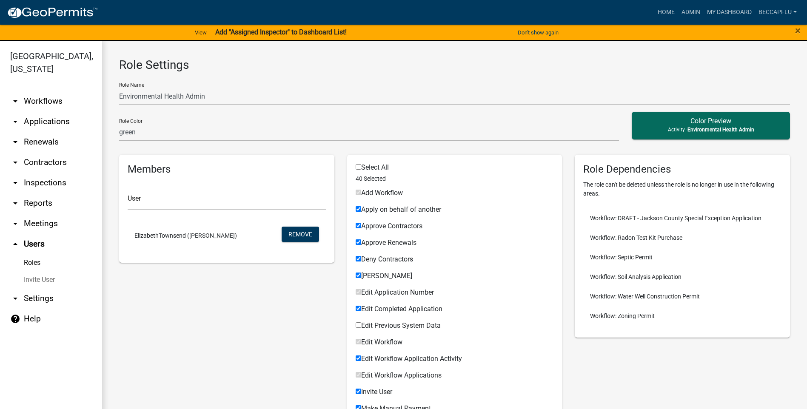
click at [31, 255] on link "Roles" at bounding box center [51, 263] width 102 height 17
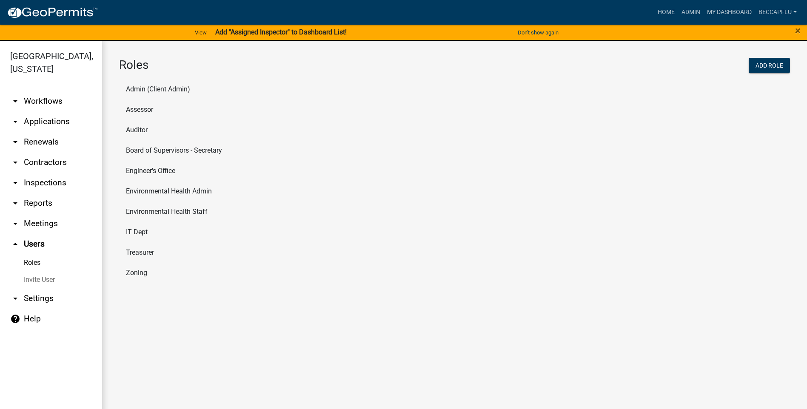
click at [187, 213] on li "Environmental Health Staff" at bounding box center [454, 212] width 671 height 20
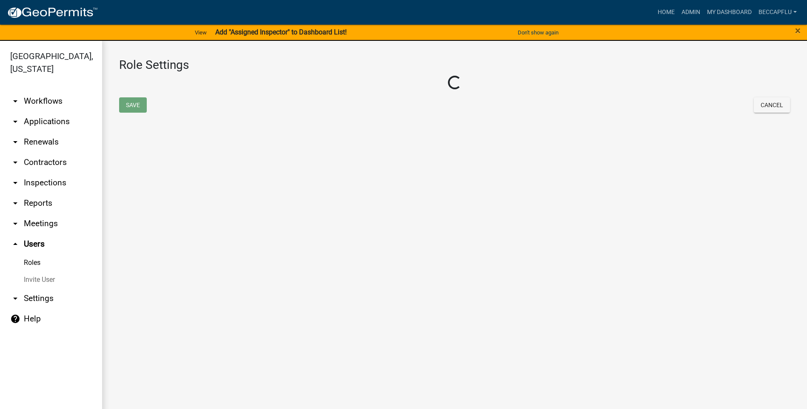
select select "7: light-green"
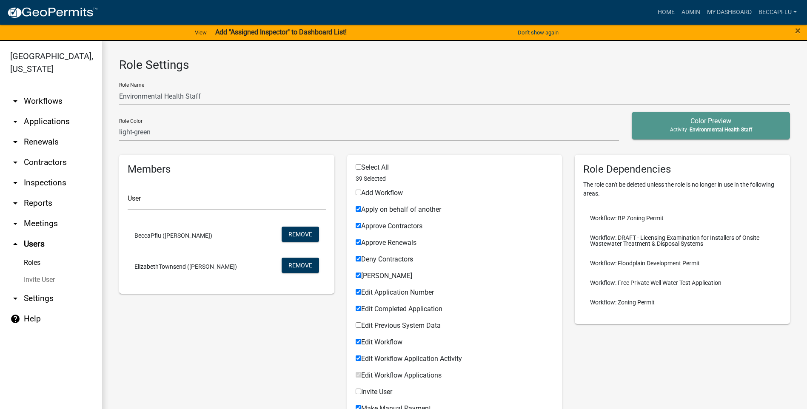
click at [34, 255] on link "Roles" at bounding box center [51, 263] width 102 height 17
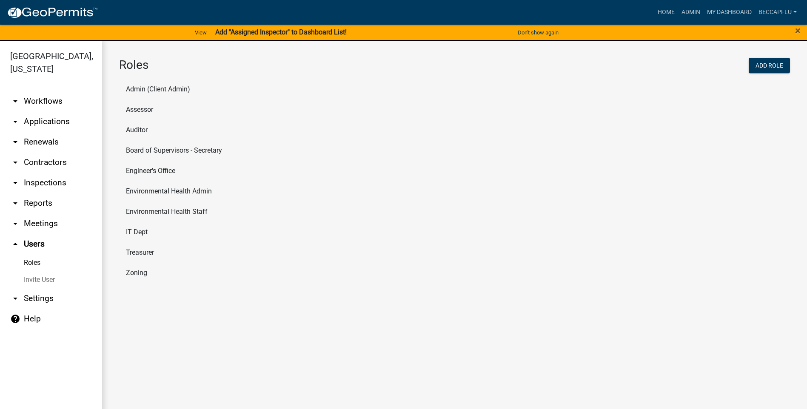
click at [141, 229] on li "IT Dept" at bounding box center [454, 232] width 671 height 20
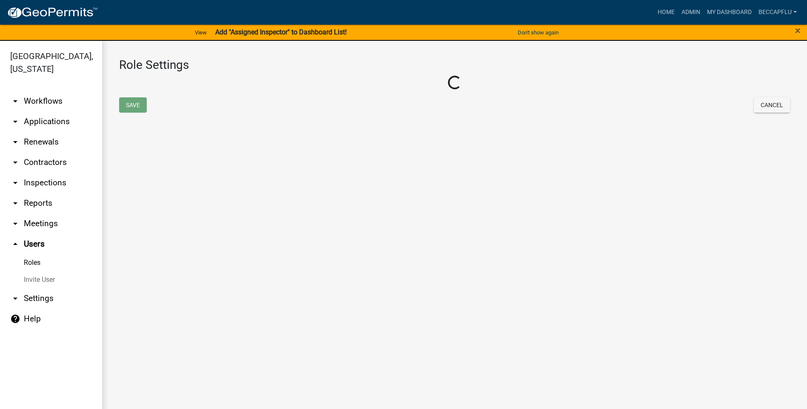
select select "2: yellow"
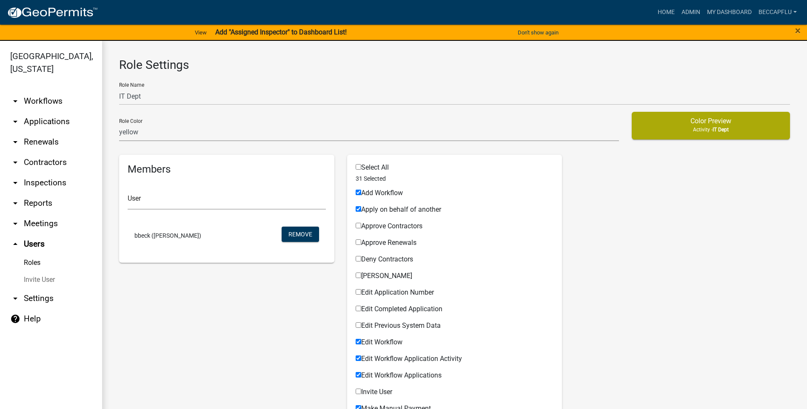
click at [34, 255] on link "Roles" at bounding box center [51, 263] width 102 height 17
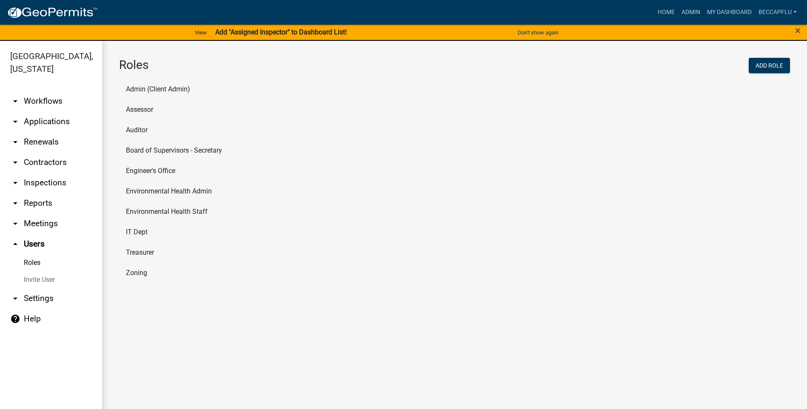
click at [137, 253] on li "Treasurer" at bounding box center [454, 253] width 671 height 20
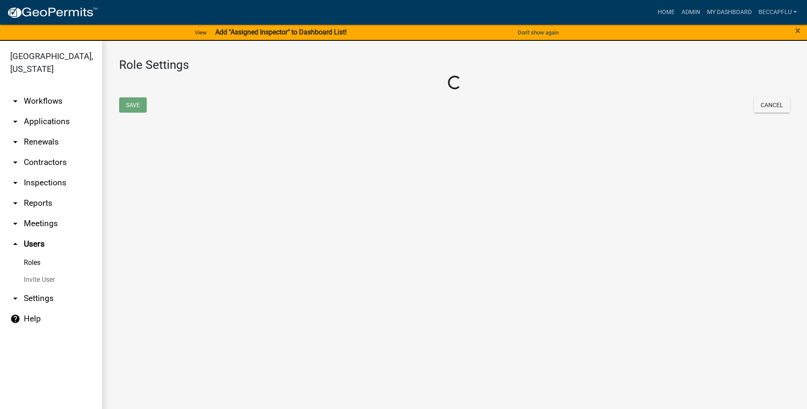
select select "8: light-yellow"
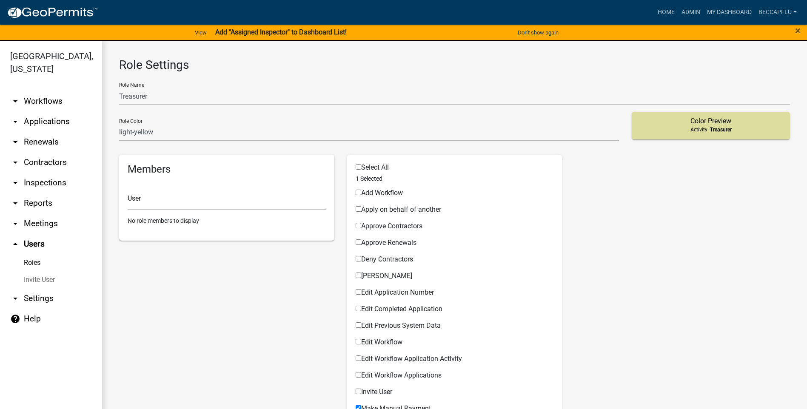
click at [34, 255] on link "Roles" at bounding box center [51, 263] width 102 height 17
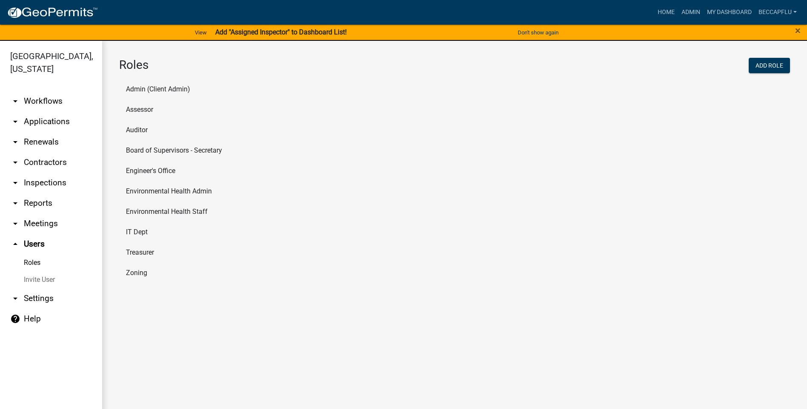
click at [136, 274] on li "Zoning" at bounding box center [454, 273] width 671 height 20
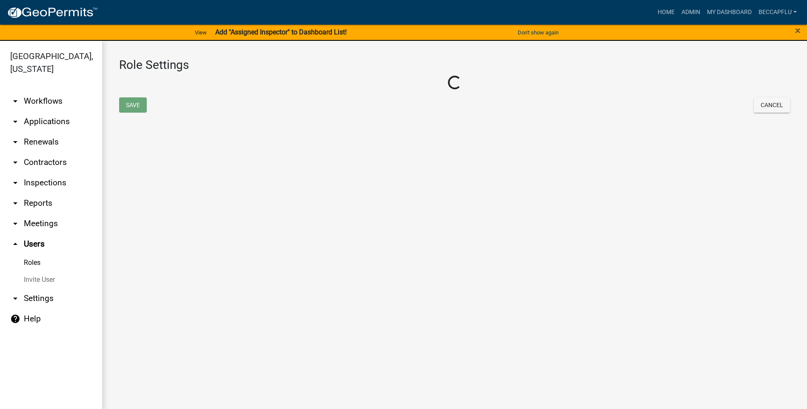
select select "5: purple"
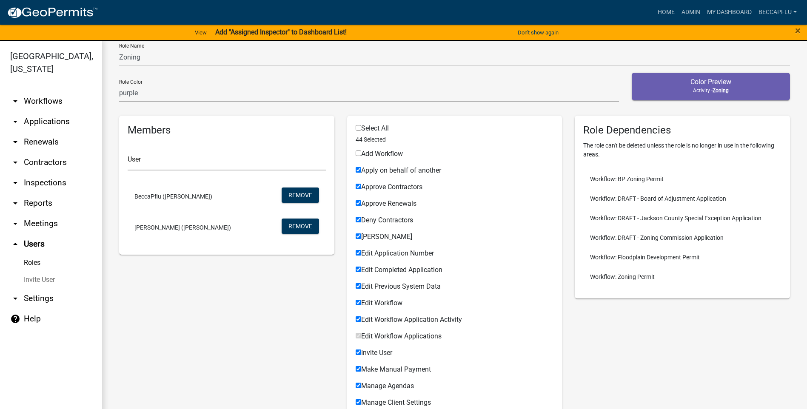
scroll to position [33, 0]
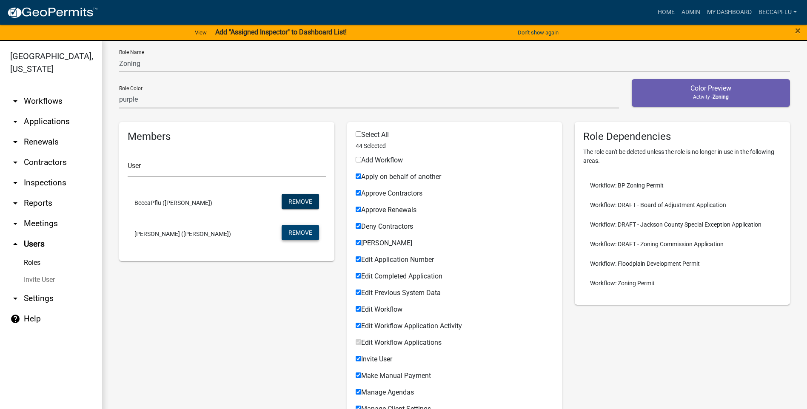
click at [298, 232] on button "Remove" at bounding box center [300, 232] width 37 height 15
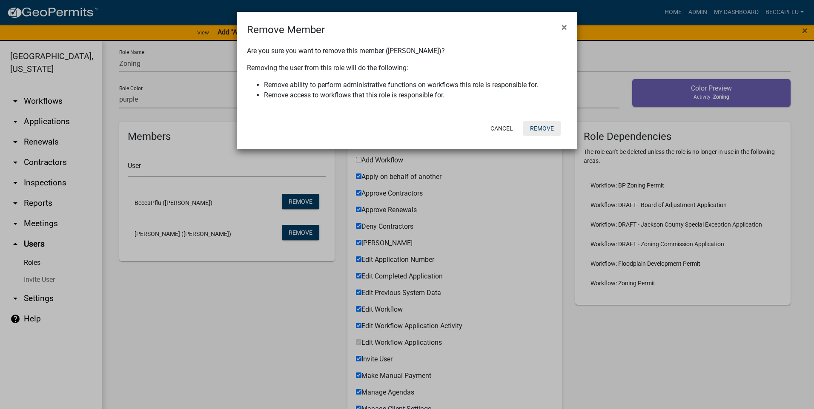
click at [544, 129] on button "Remove" at bounding box center [541, 128] width 37 height 15
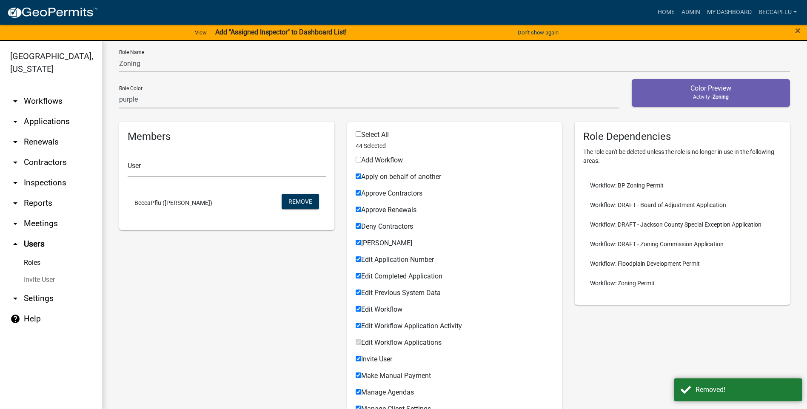
click at [47, 91] on link "arrow_drop_down Workflows" at bounding box center [51, 101] width 102 height 20
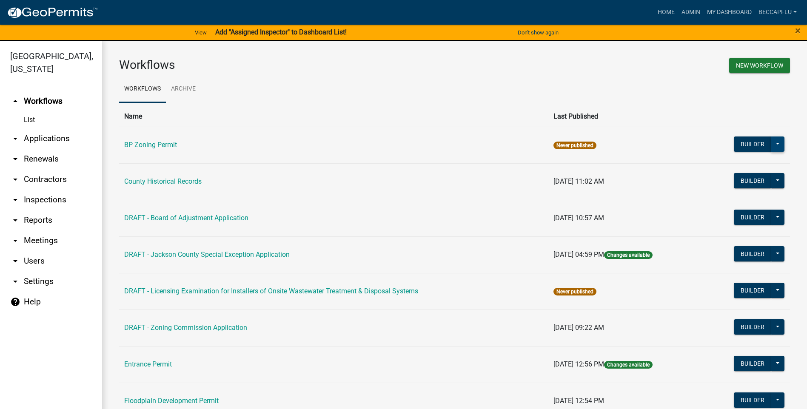
click at [772, 142] on button at bounding box center [778, 144] width 14 height 15
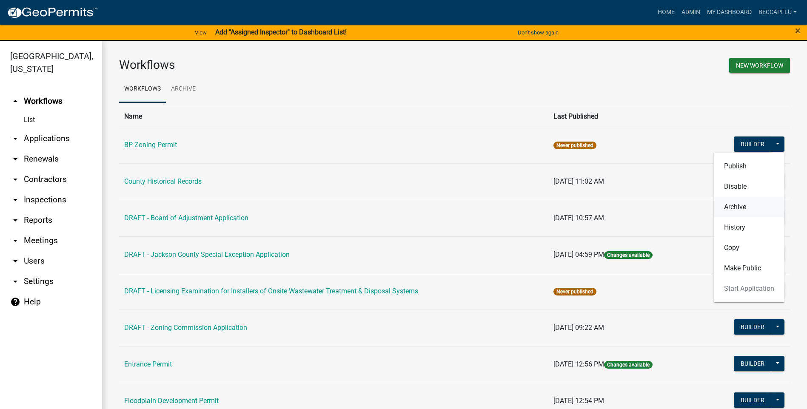
click at [741, 204] on button "Archive" at bounding box center [749, 207] width 71 height 20
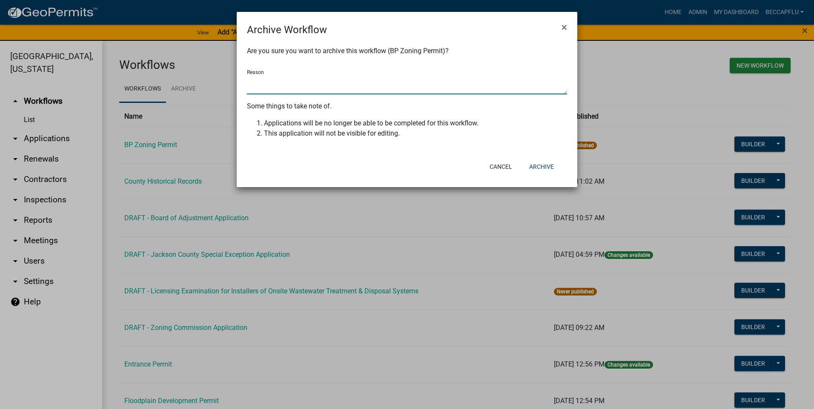
click at [286, 81] on textarea "Reason" at bounding box center [407, 85] width 320 height 20
type textarea "not currently using"
click at [544, 165] on button "Archive" at bounding box center [541, 166] width 38 height 15
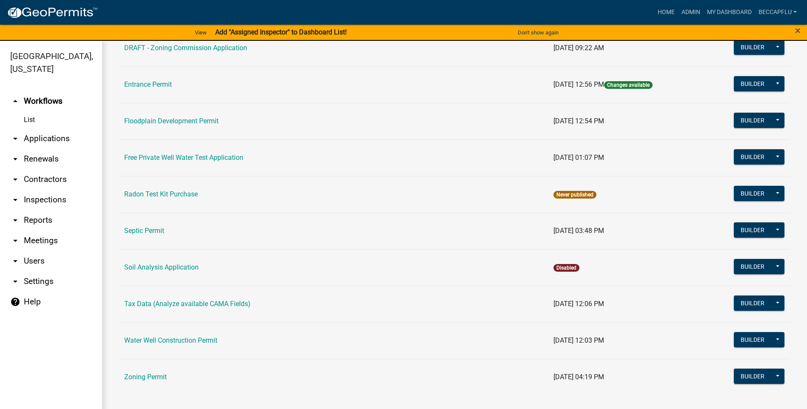
scroll to position [10, 0]
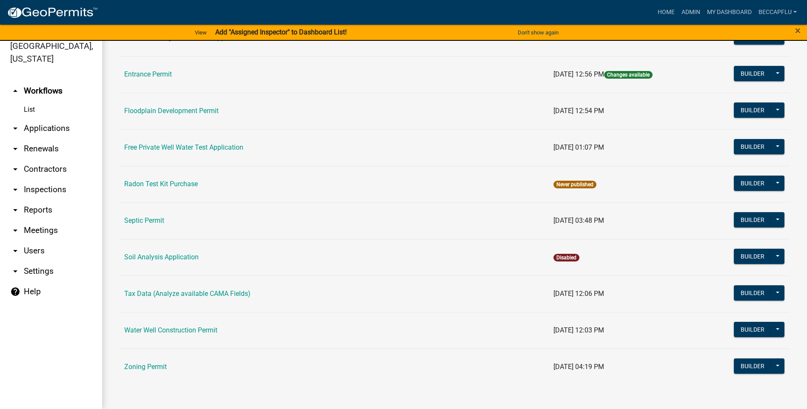
click at [45, 118] on link "arrow_drop_down Applications" at bounding box center [51, 128] width 102 height 20
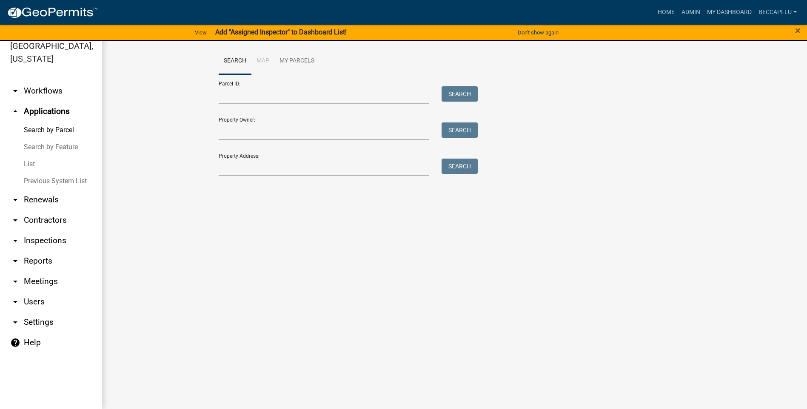
click at [31, 156] on link "List" at bounding box center [51, 164] width 102 height 17
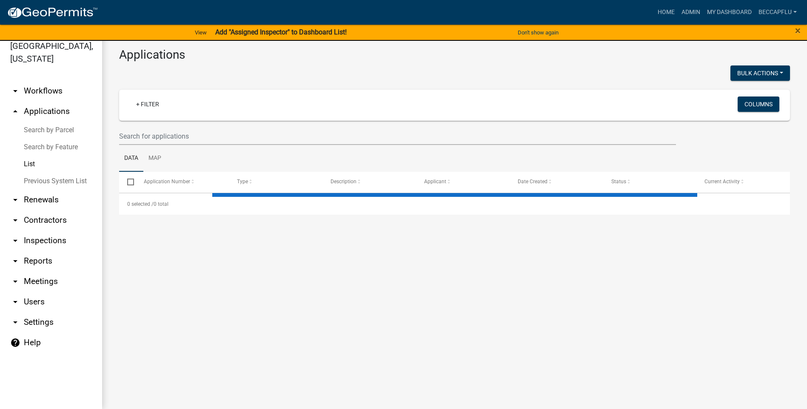
select select "3: 100"
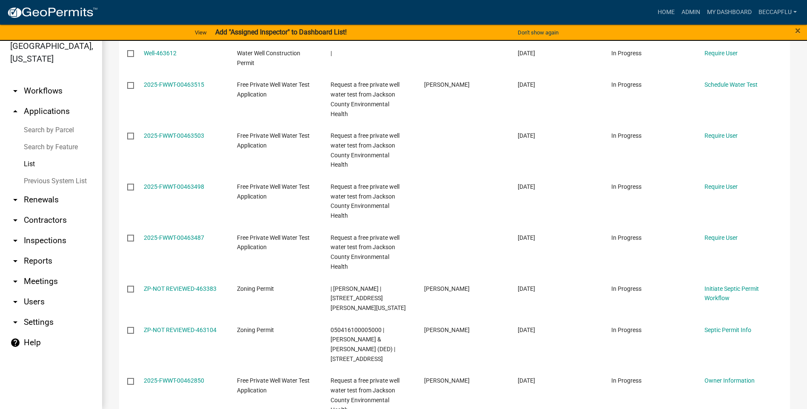
scroll to position [287, 0]
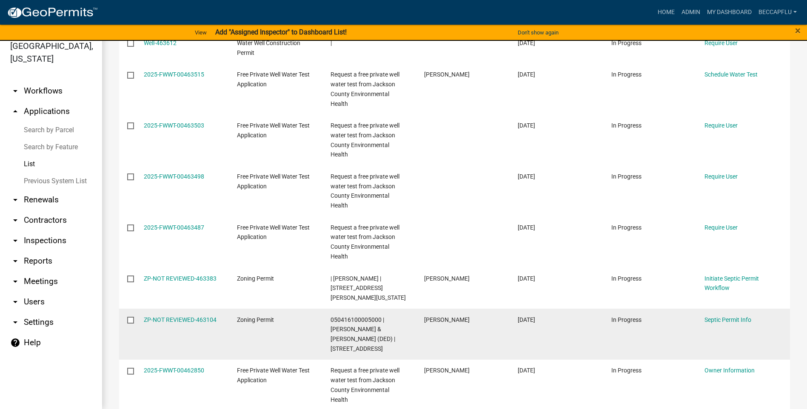
click at [221, 309] on datatable-body-cell "ZP-NOT REVIEWED-463104" at bounding box center [182, 334] width 94 height 51
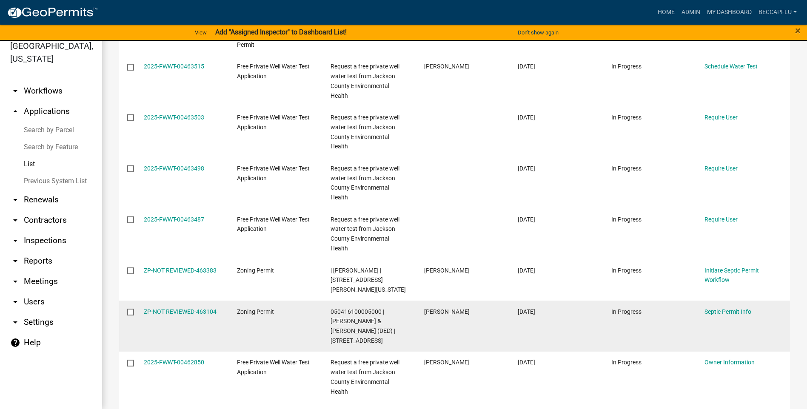
scroll to position [298, 0]
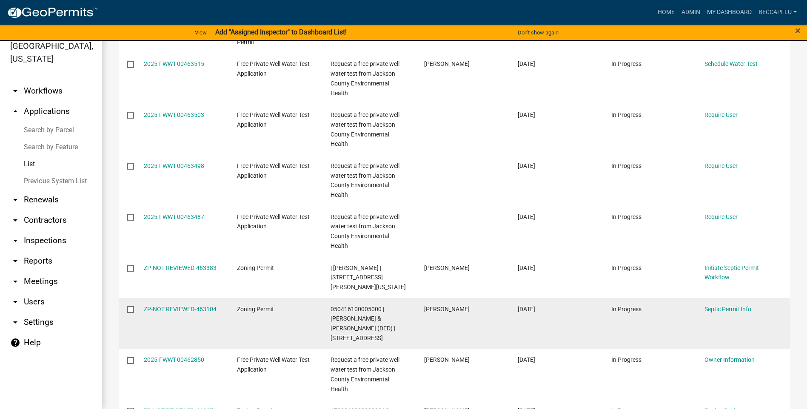
drag, startPoint x: 216, startPoint y: 260, endPoint x: 143, endPoint y: 257, distance: 73.3
click at [143, 298] on datatable-body-cell "ZP-NOT REVIEWED-463104" at bounding box center [182, 323] width 94 height 51
copy link "ZP-NOT REVIEWED-463104"
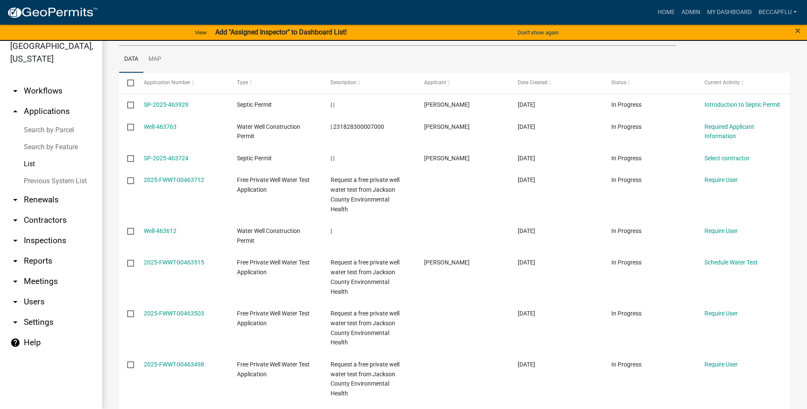
scroll to position [0, 0]
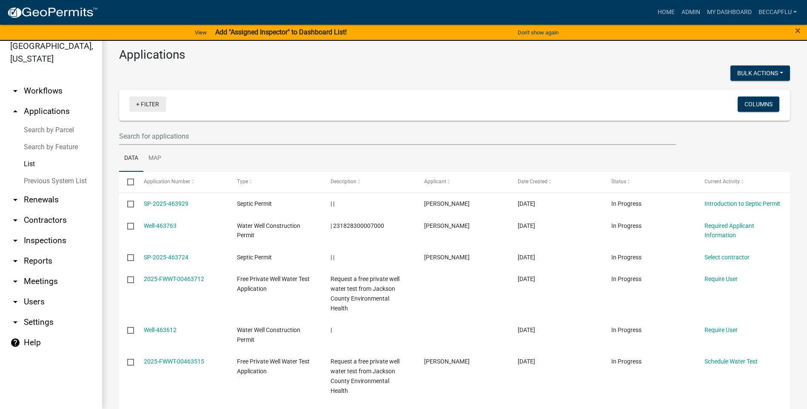
click at [153, 104] on link "+ Filter" at bounding box center [147, 104] width 37 height 15
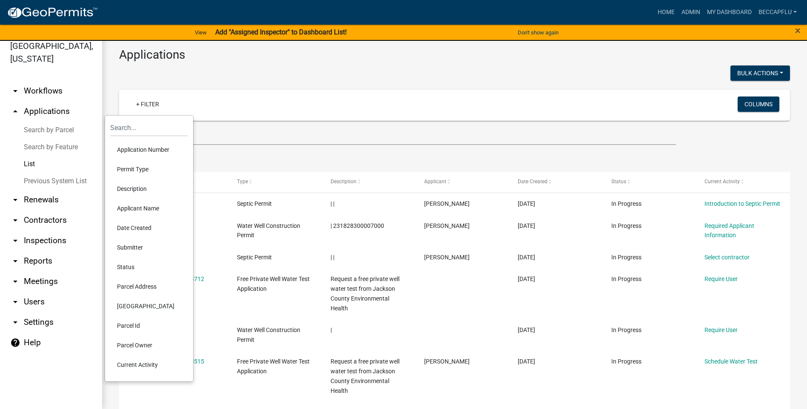
click at [138, 167] on li "Permit Type" at bounding box center [149, 170] width 78 height 20
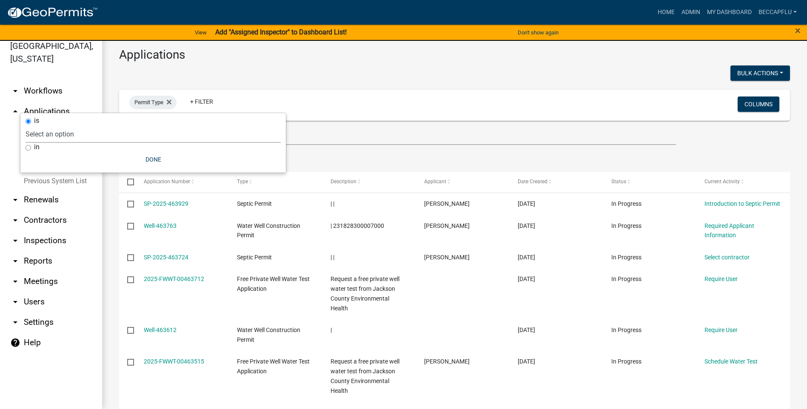
click at [79, 134] on select "Select an option County Historical Records DRAFT - Board of Adjustment Applicat…" at bounding box center [153, 134] width 255 height 17
select select "94af8675-8182-4df1-896b-73d3f368e8d1"
click at [46, 126] on select "Select an option County Historical Records DRAFT - Board of Adjustment Applicat…" at bounding box center [153, 134] width 255 height 17
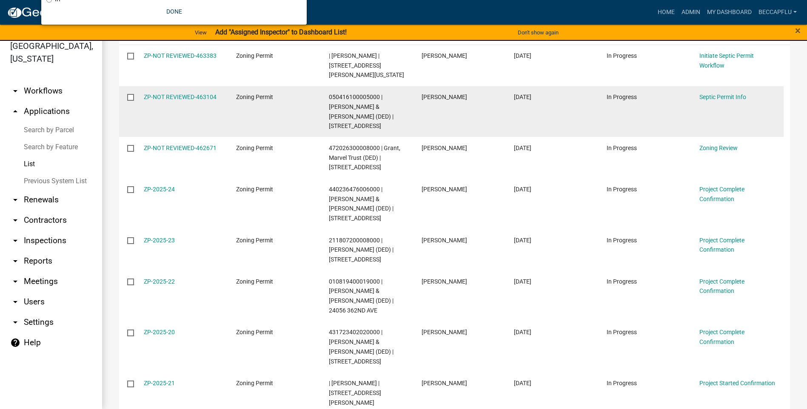
scroll to position [170, 0]
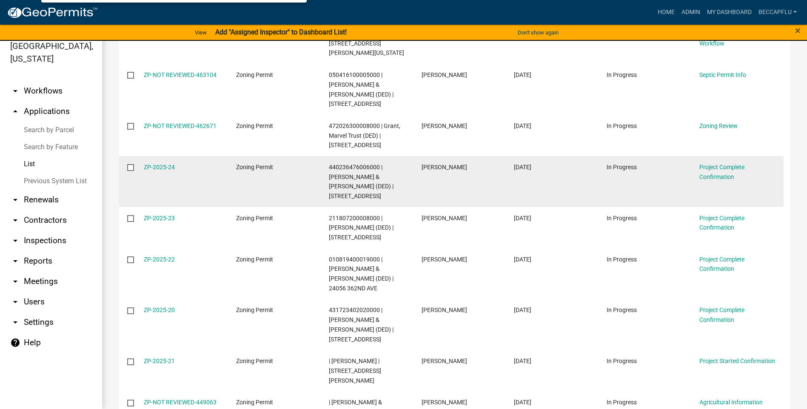
click at [178, 166] on div "ZP-2025-24" at bounding box center [182, 168] width 76 height 10
click at [177, 166] on div "ZP-2025-24" at bounding box center [182, 168] width 76 height 10
drag, startPoint x: 175, startPoint y: 166, endPoint x: 143, endPoint y: 167, distance: 31.9
click at [143, 167] on datatable-body-cell "ZP-2025-24" at bounding box center [181, 181] width 93 height 51
copy link "ZP-2025-24"
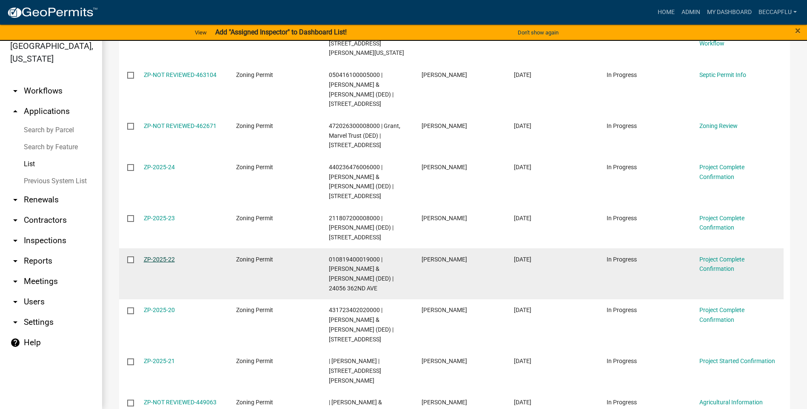
drag, startPoint x: 177, startPoint y: 250, endPoint x: 143, endPoint y: 247, distance: 34.1
click at [144, 255] on div "ZP-2025-22" at bounding box center [182, 260] width 76 height 10
copy link "ZP-2025-22"
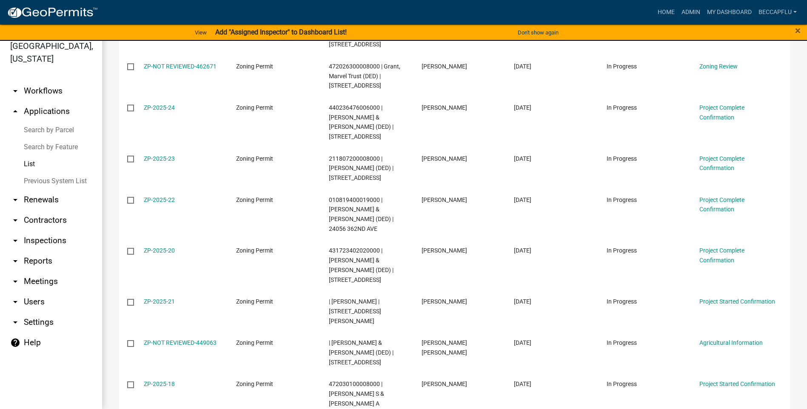
scroll to position [234, 0]
